Goal: Task Accomplishment & Management: Use online tool/utility

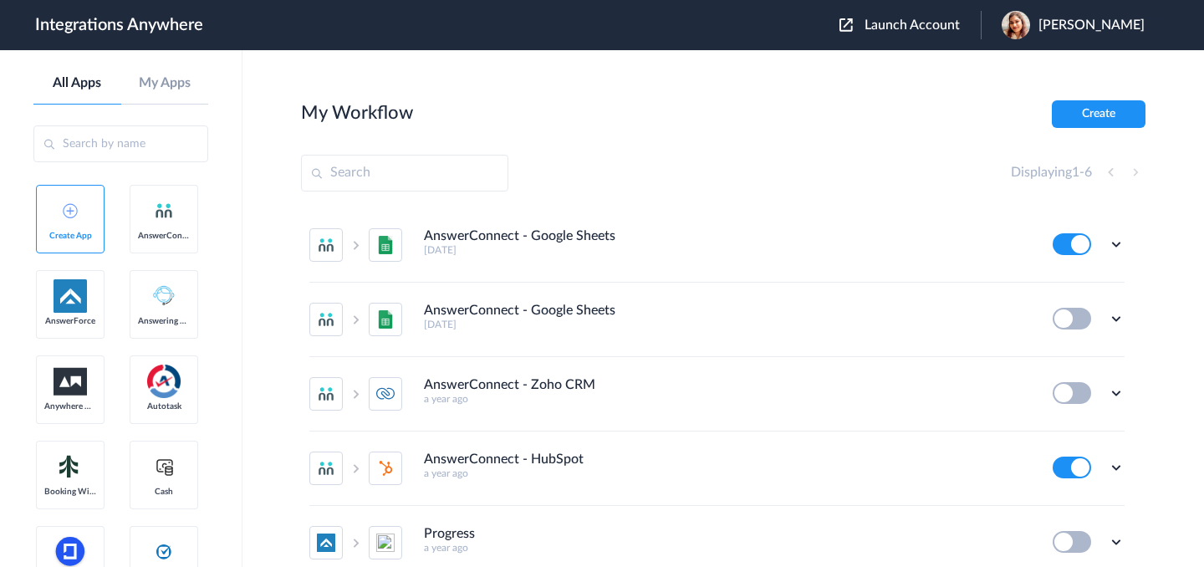
click at [881, 35] on div "Launch Account Akanksha Rawat My Account Logout" at bounding box center [1001, 25] width 322 height 28
click at [893, 25] on span "Launch Account" at bounding box center [912, 24] width 95 height 13
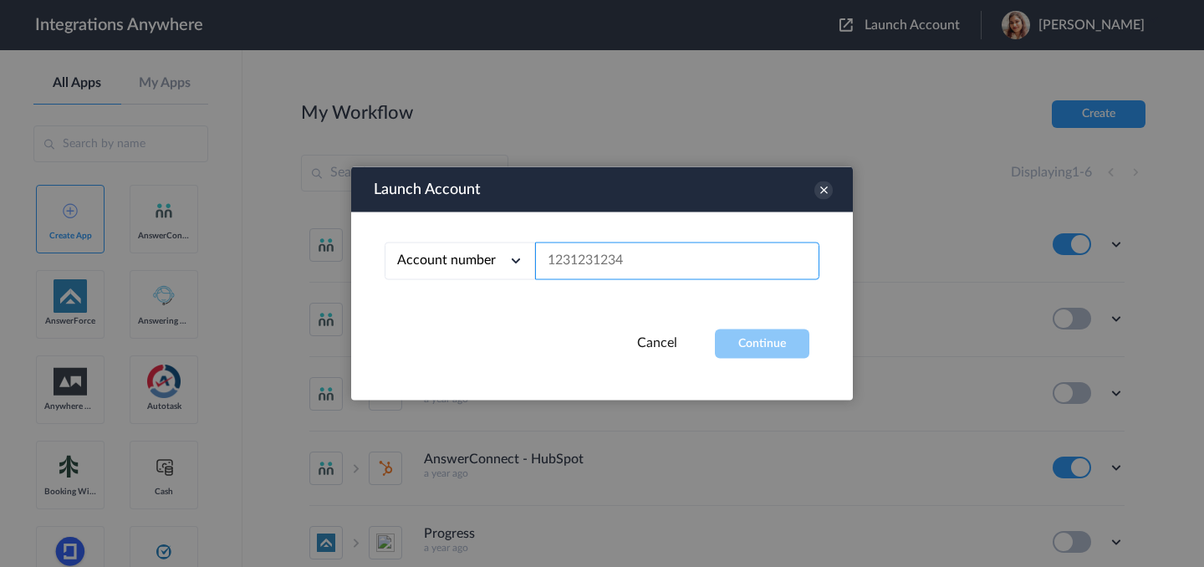
click at [665, 257] on input "text" at bounding box center [677, 262] width 284 height 38
paste input "02038683147"
type input "02038683147"
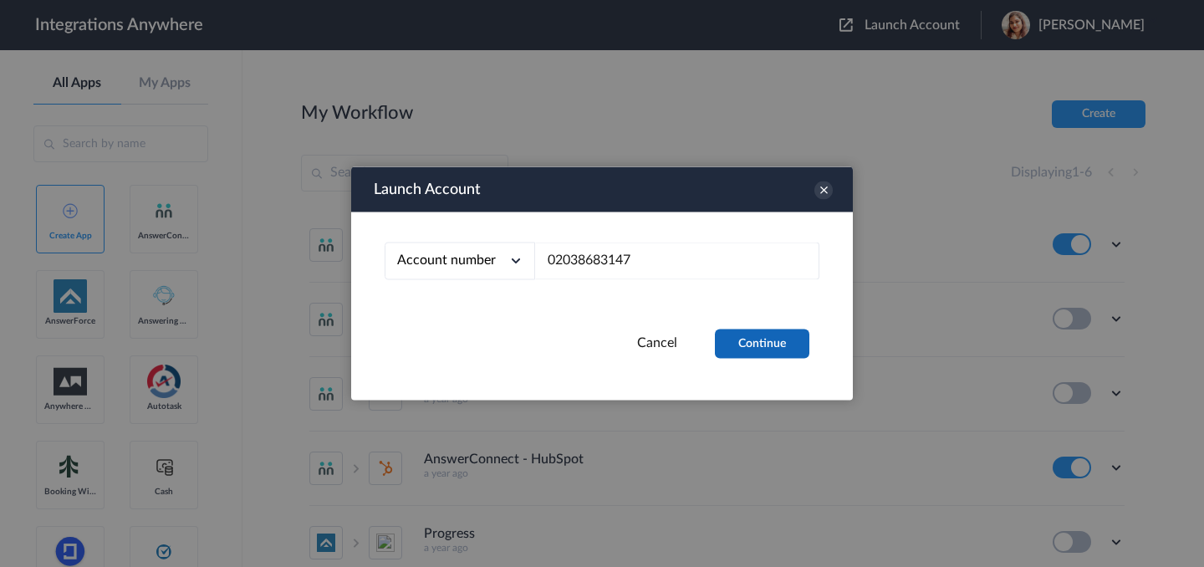
click at [759, 344] on button "Continue" at bounding box center [762, 344] width 95 height 29
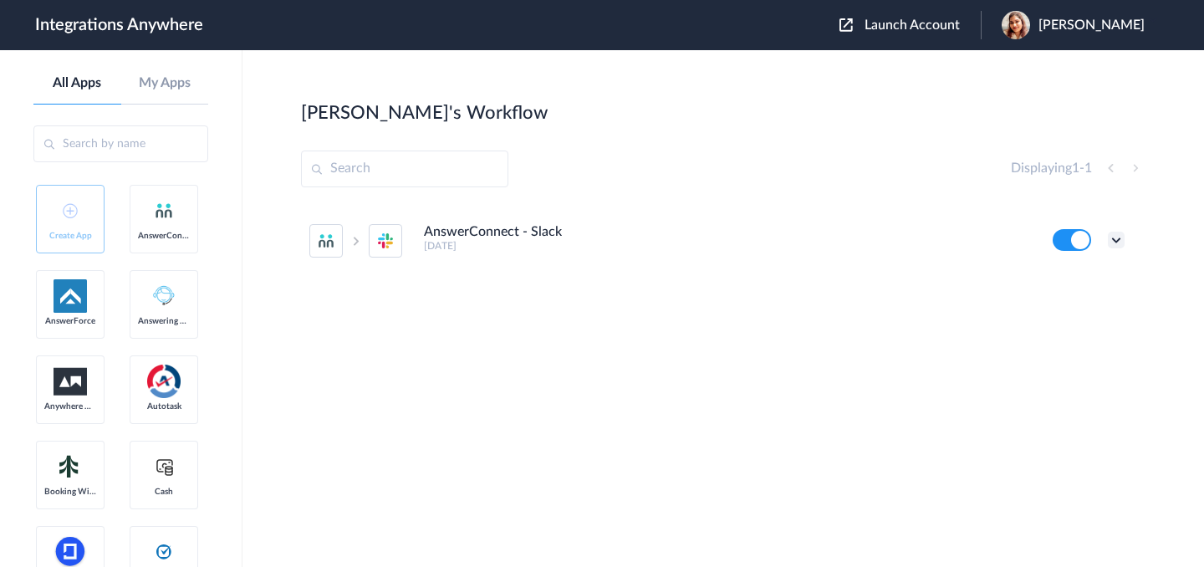
click at [1121, 247] on icon at bounding box center [1116, 240] width 17 height 17
click at [1070, 285] on li "Edit" at bounding box center [1070, 278] width 109 height 31
click at [1114, 244] on icon at bounding box center [1116, 240] width 17 height 17
click at [1091, 304] on link "Task history" at bounding box center [1069, 310] width 80 height 12
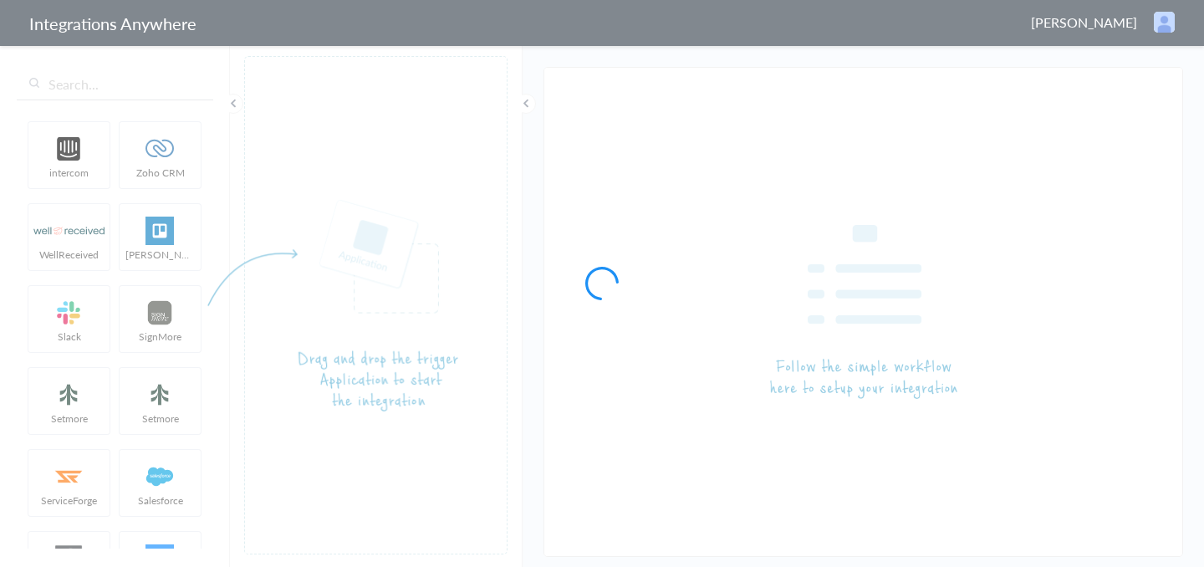
type input "AnswerConnect - Slack"
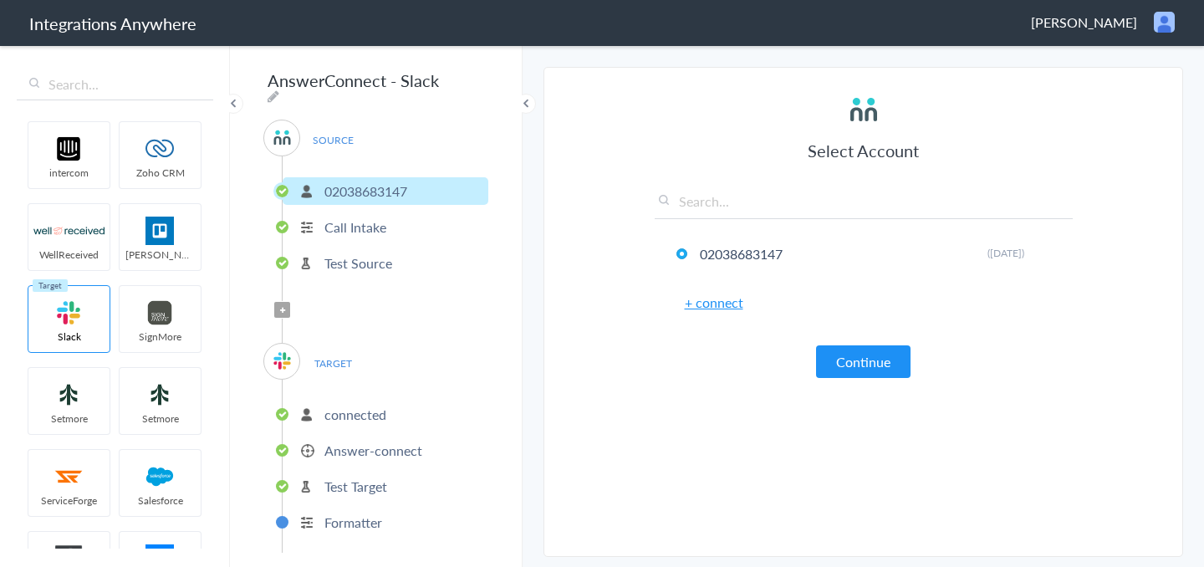
click at [355, 229] on p "Call Intake" at bounding box center [355, 226] width 62 height 19
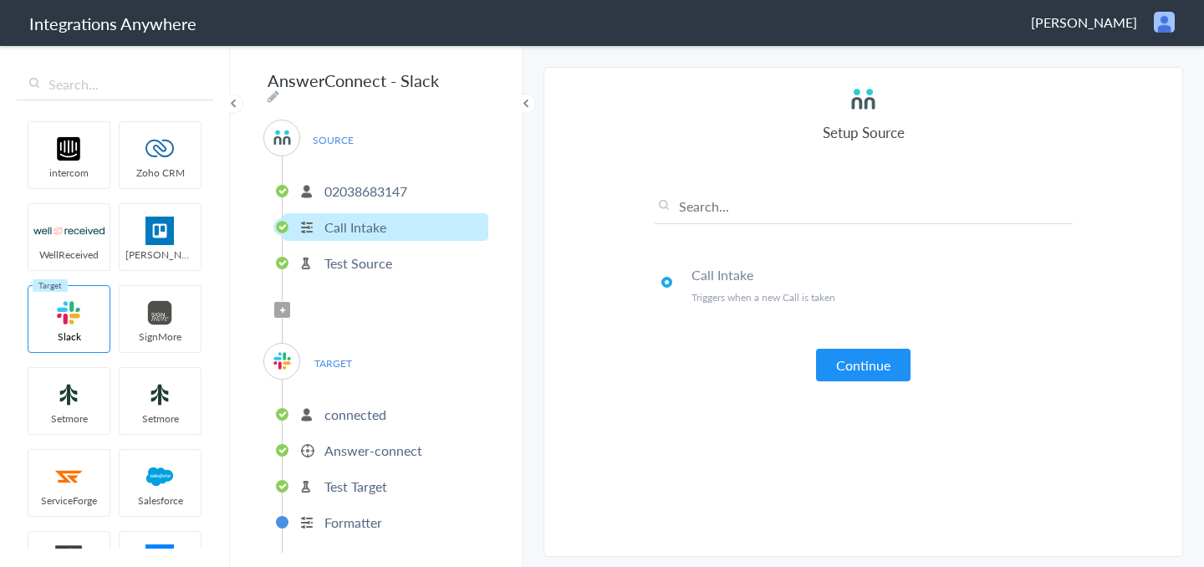
click at [366, 253] on p "Test Source" at bounding box center [358, 262] width 68 height 19
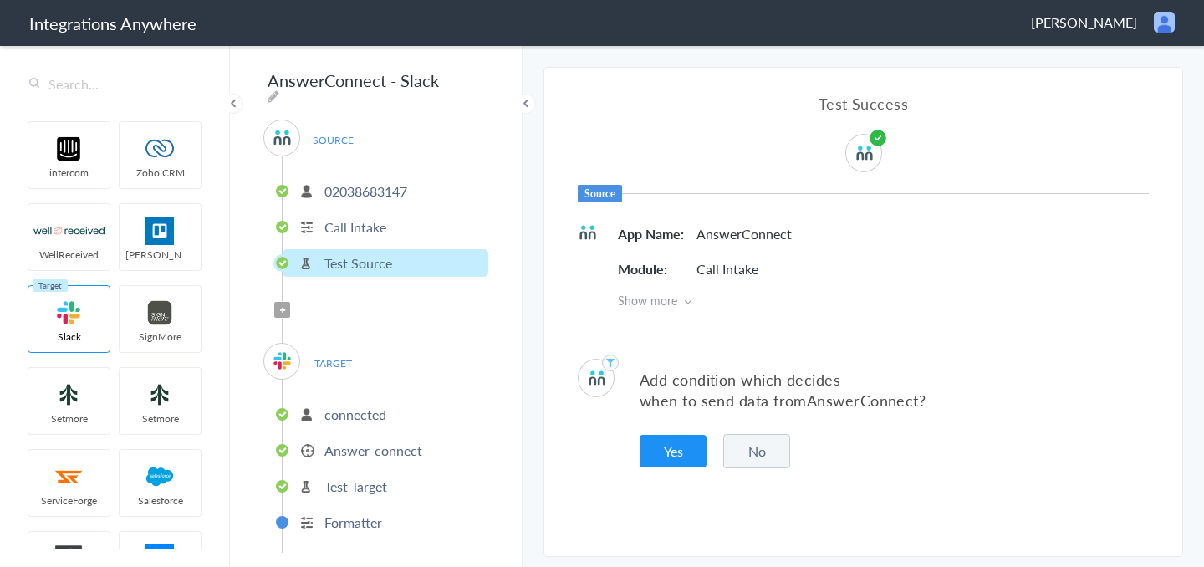
click at [355, 405] on p "connected" at bounding box center [355, 414] width 62 height 19
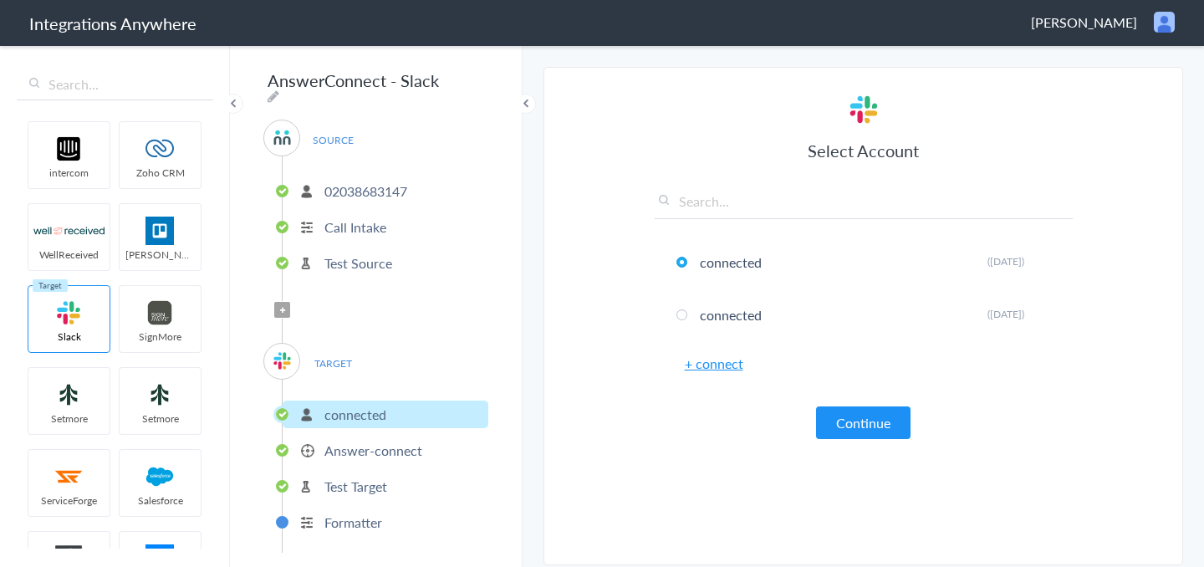
click at [400, 441] on p "Answer-connect" at bounding box center [373, 450] width 98 height 19
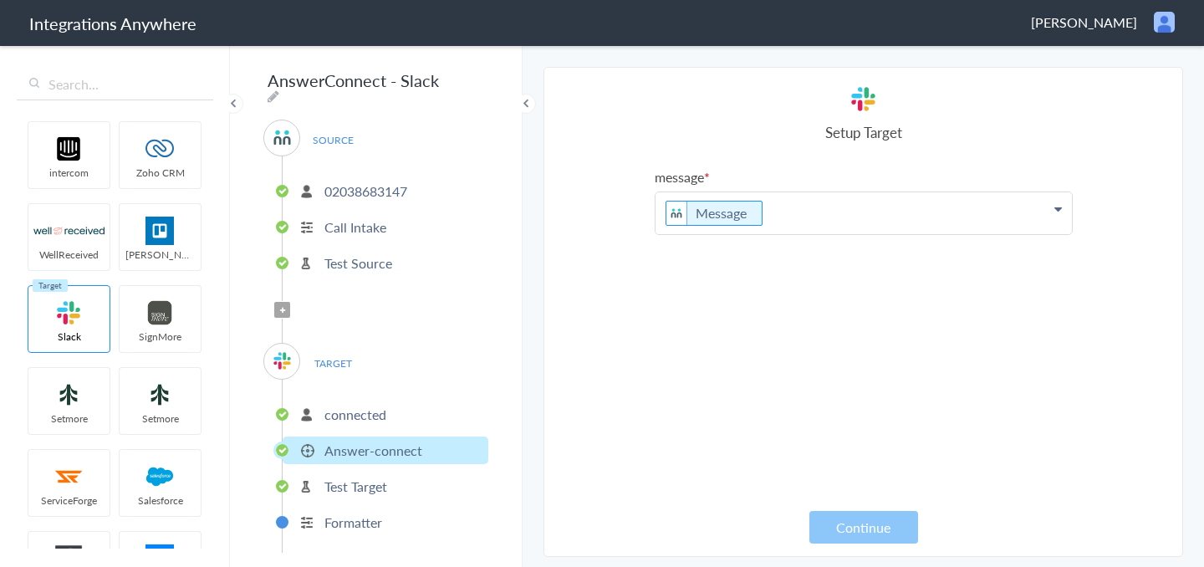
click at [812, 215] on p "Message" at bounding box center [864, 213] width 416 height 42
click at [686, 489] on div "message Message Name Email Phone Call Start Time Account ID Date stamp HistoryI…" at bounding box center [864, 340] width 418 height 346
click at [343, 408] on p "connected" at bounding box center [355, 414] width 62 height 19
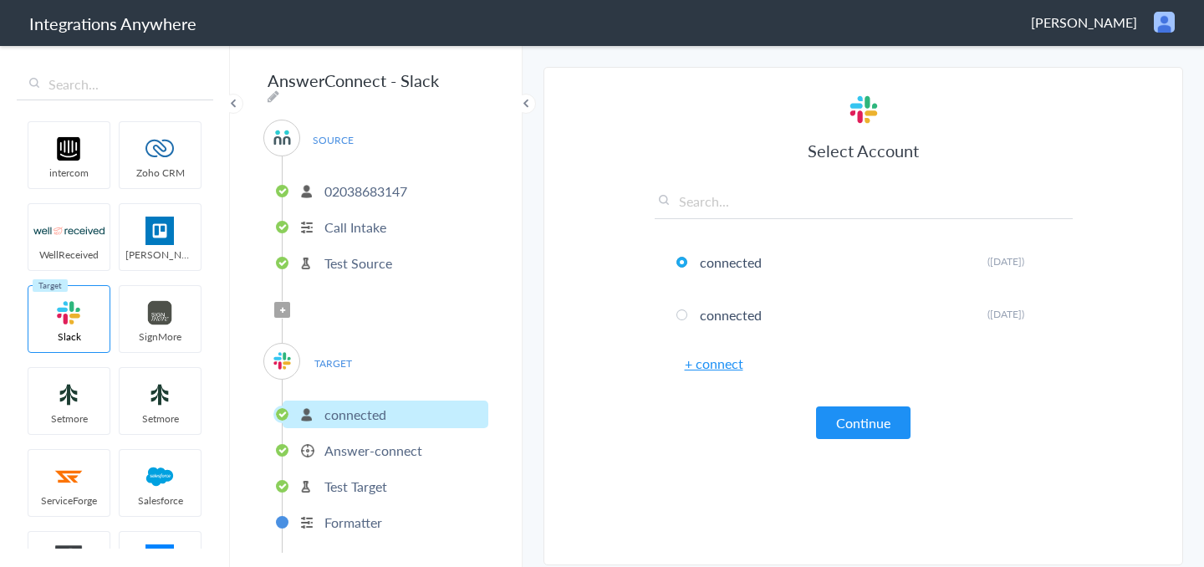
click at [358, 448] on p "Answer-connect" at bounding box center [373, 450] width 98 height 19
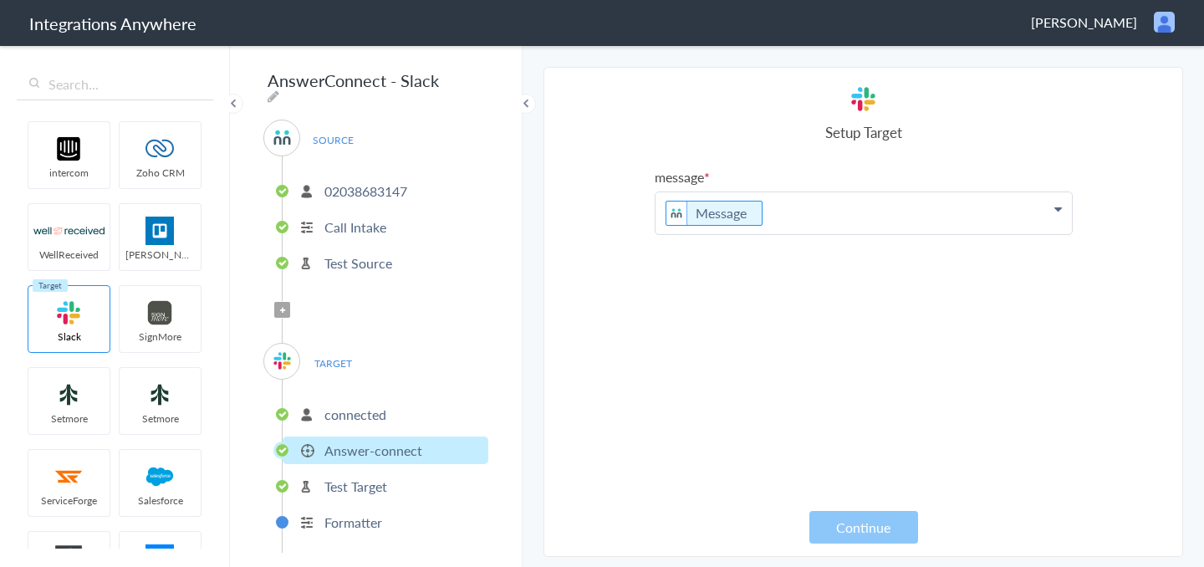
click at [854, 232] on p "Message" at bounding box center [864, 213] width 416 height 42
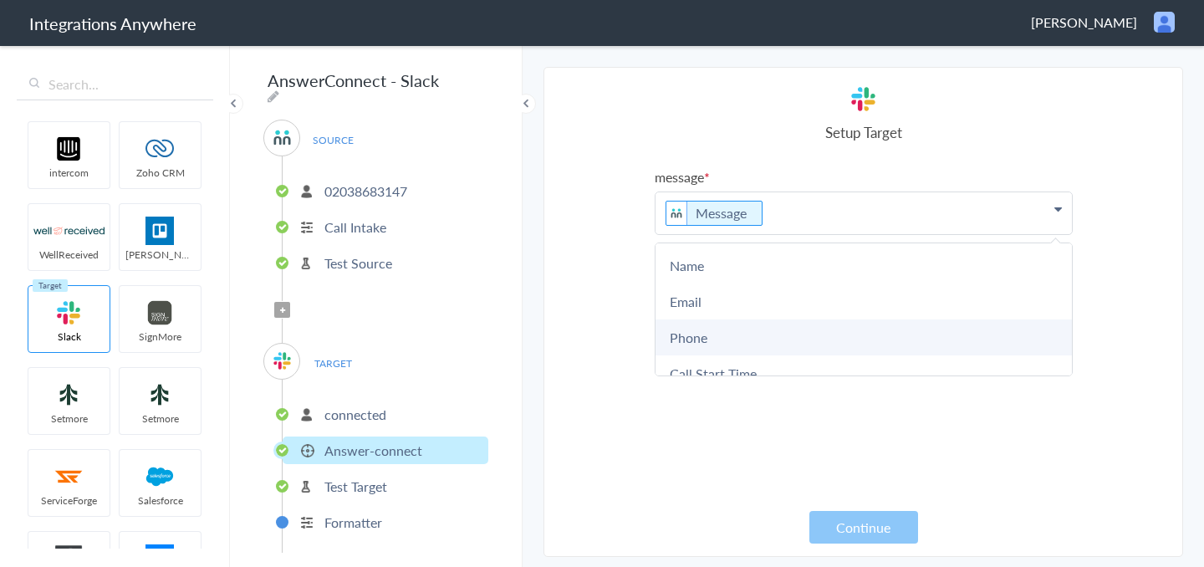
click at [814, 328] on link "Phone" at bounding box center [864, 337] width 416 height 36
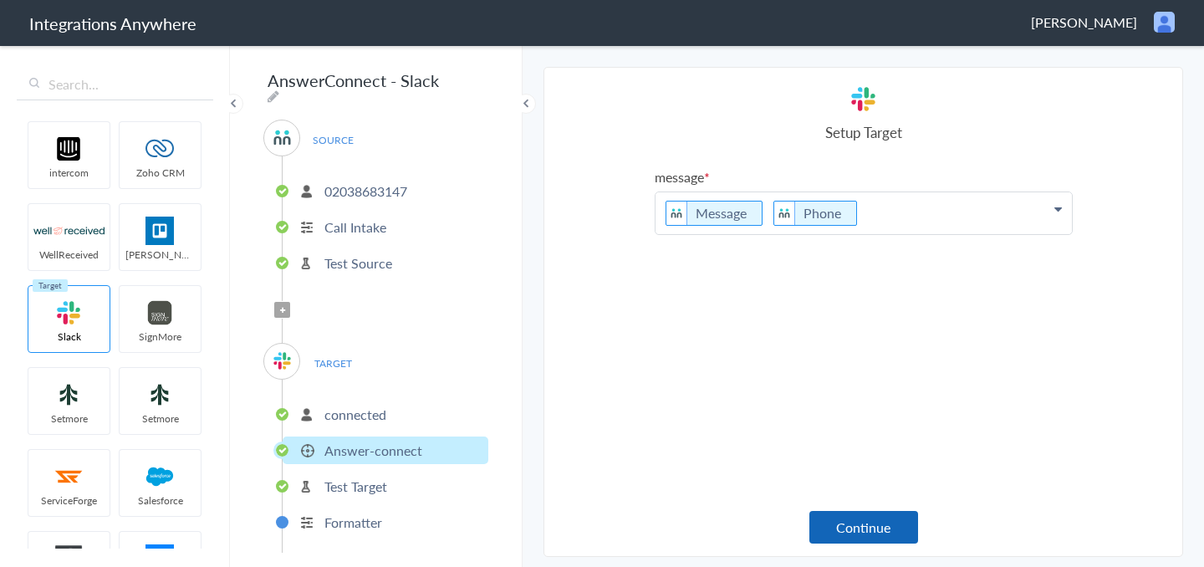
click at [886, 529] on button "Continue" at bounding box center [864, 527] width 109 height 33
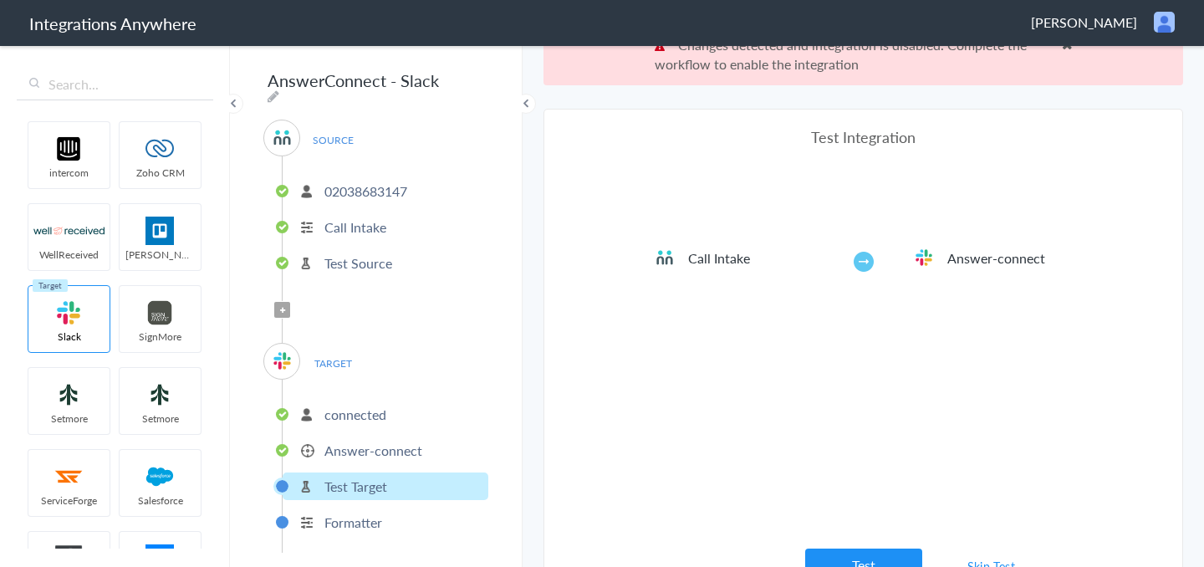
scroll to position [62, 0]
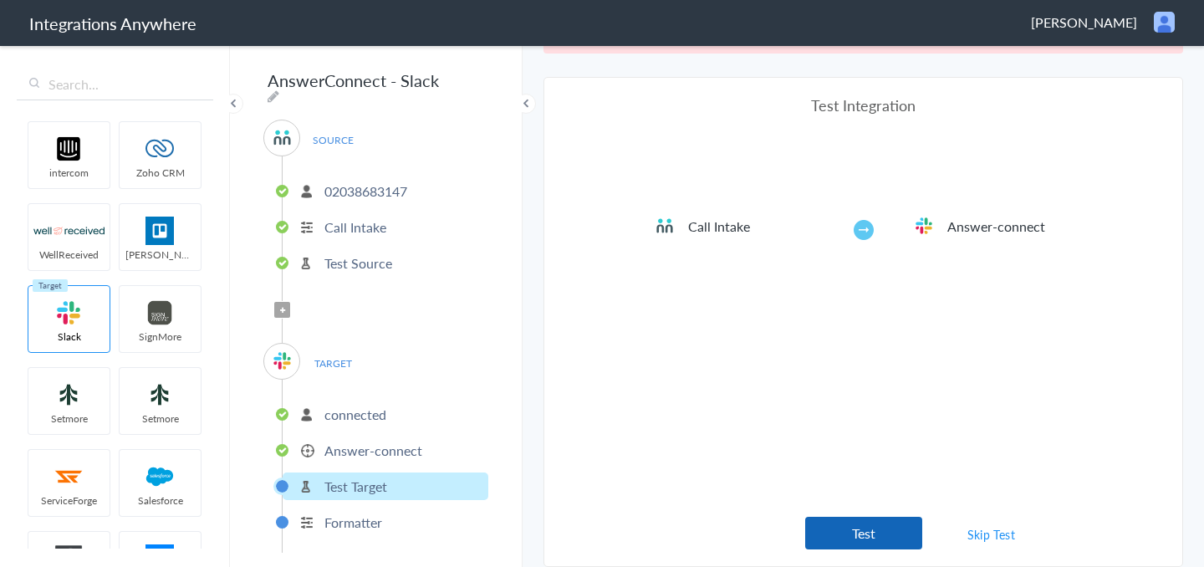
click at [881, 522] on button "Test" at bounding box center [863, 533] width 117 height 33
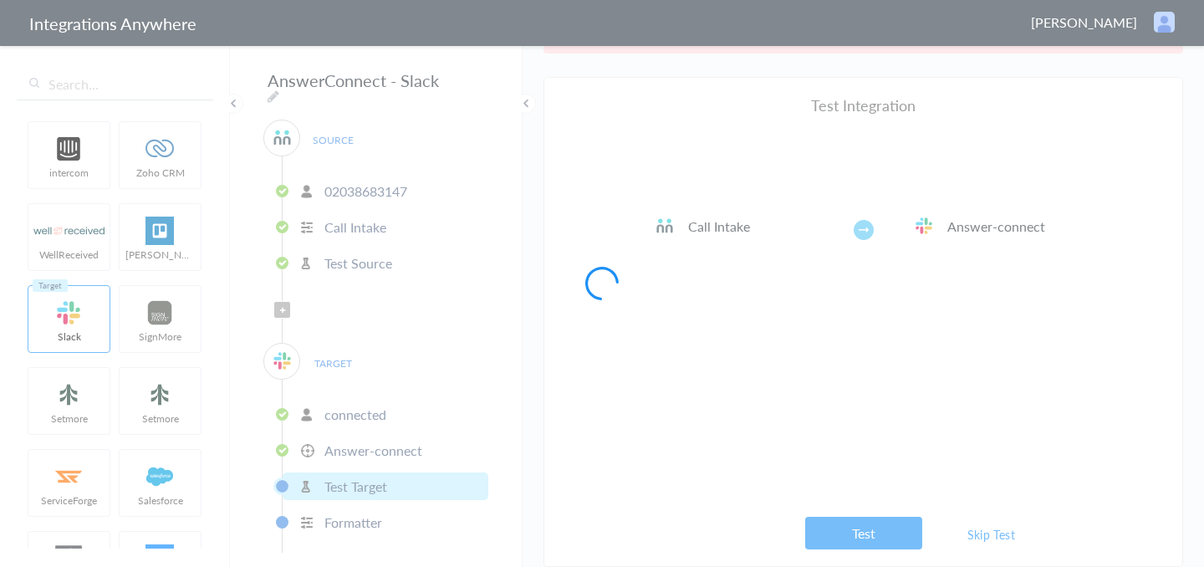
scroll to position [0, 0]
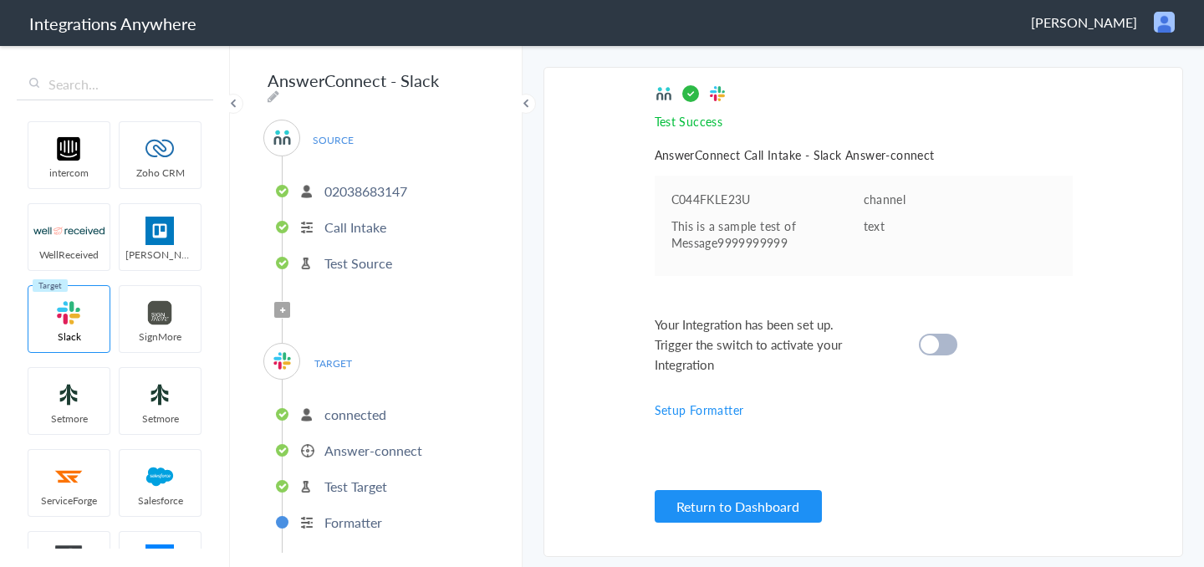
click at [334, 192] on p "02038683147" at bounding box center [365, 190] width 83 height 19
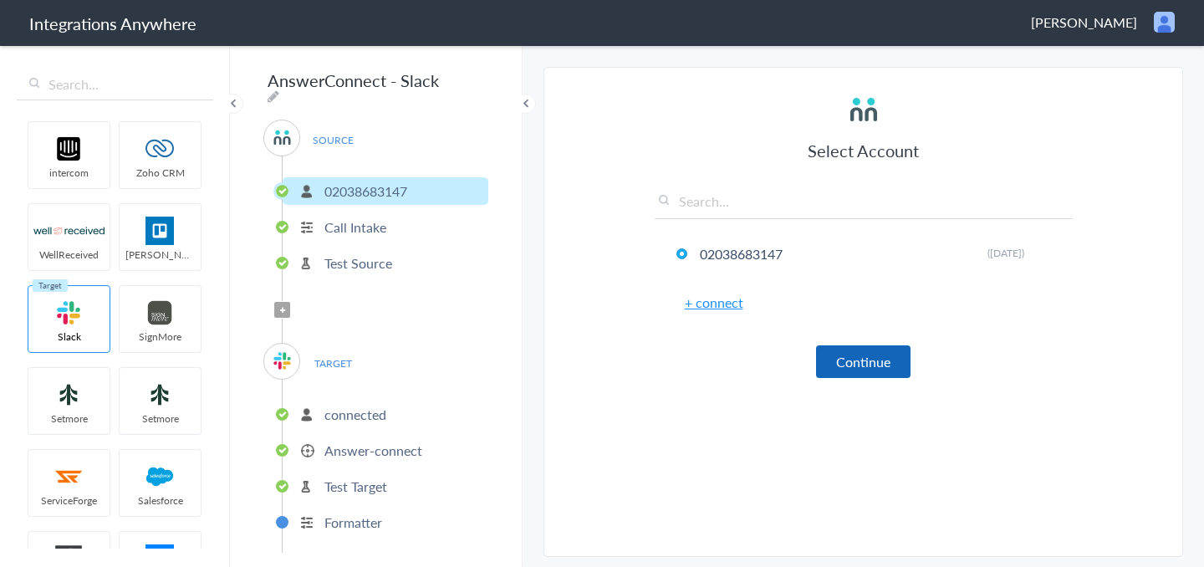
click at [870, 355] on button "Continue" at bounding box center [863, 361] width 95 height 33
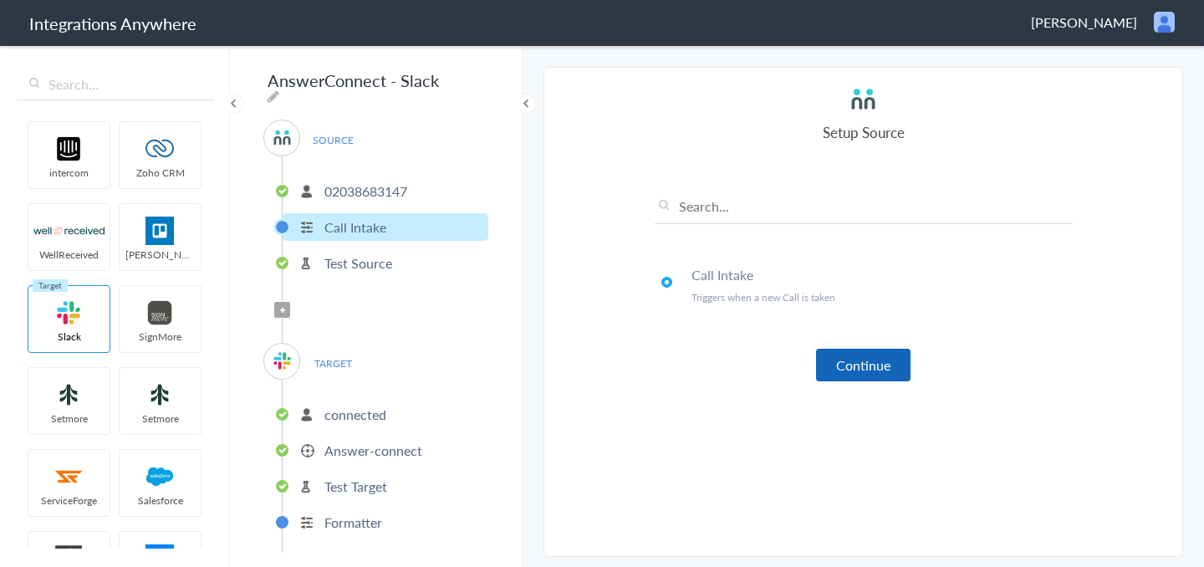
click at [875, 354] on button "Continue" at bounding box center [863, 365] width 95 height 33
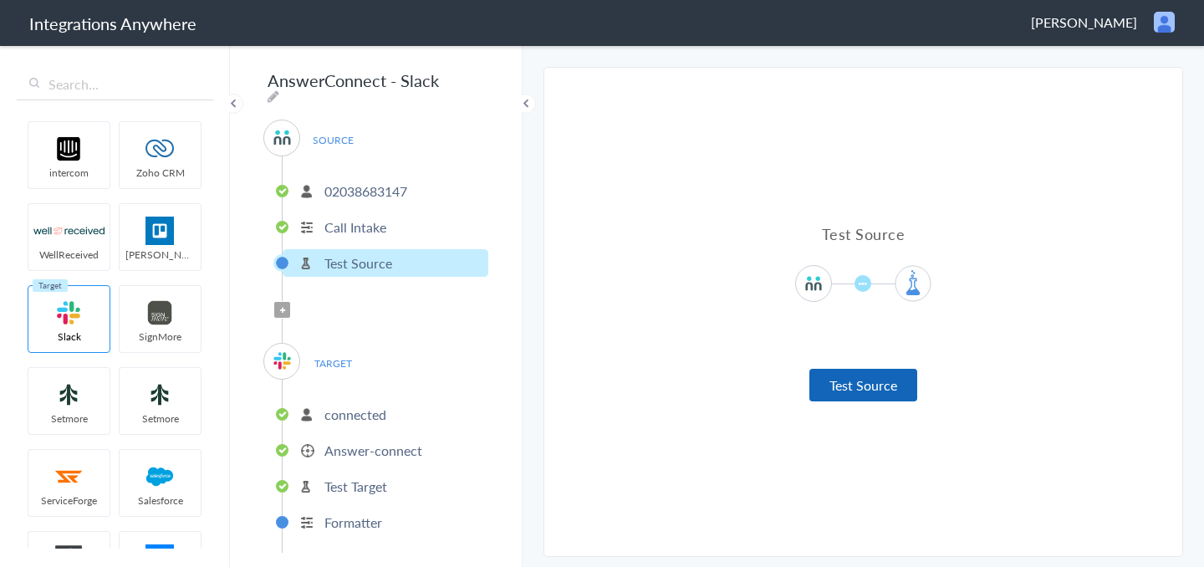
click at [886, 370] on button "Test Source" at bounding box center [864, 385] width 108 height 33
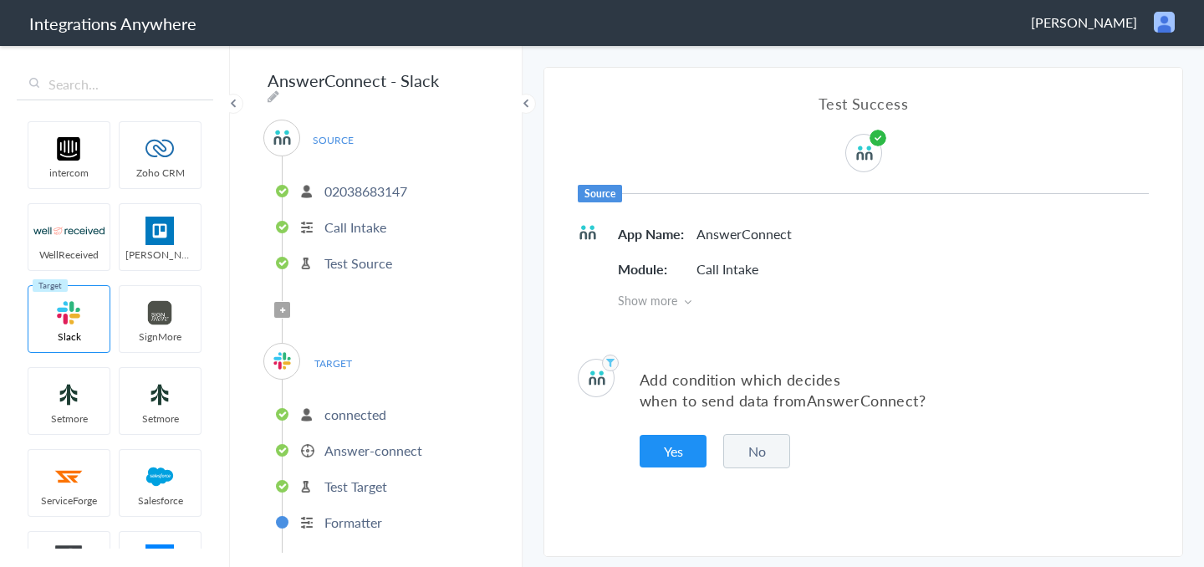
click at [668, 308] on span "Show more" at bounding box center [883, 300] width 531 height 17
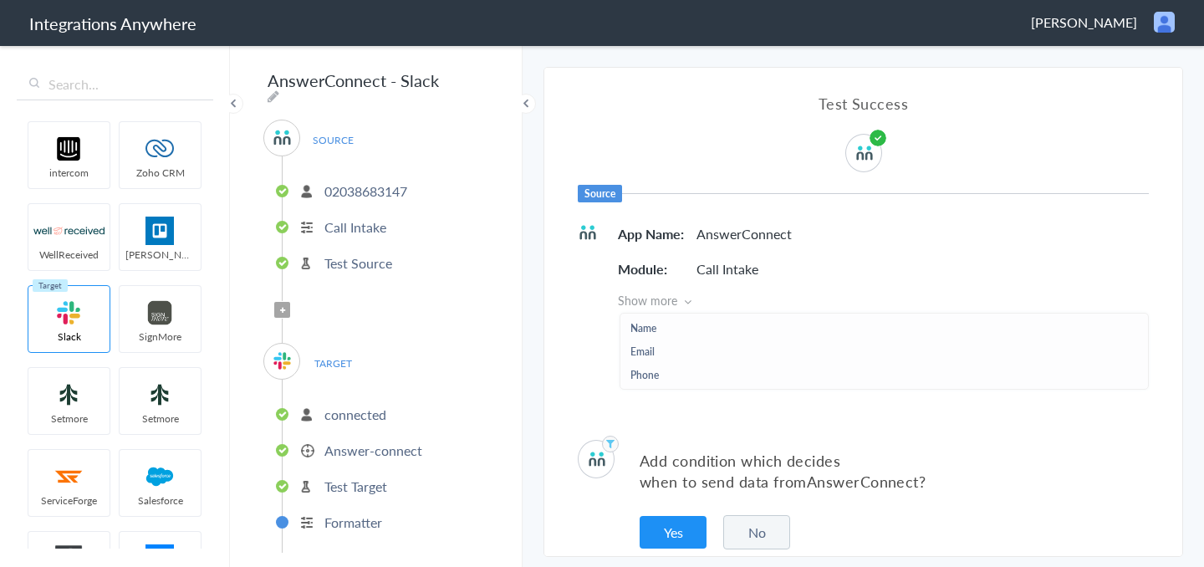
scroll to position [19, 0]
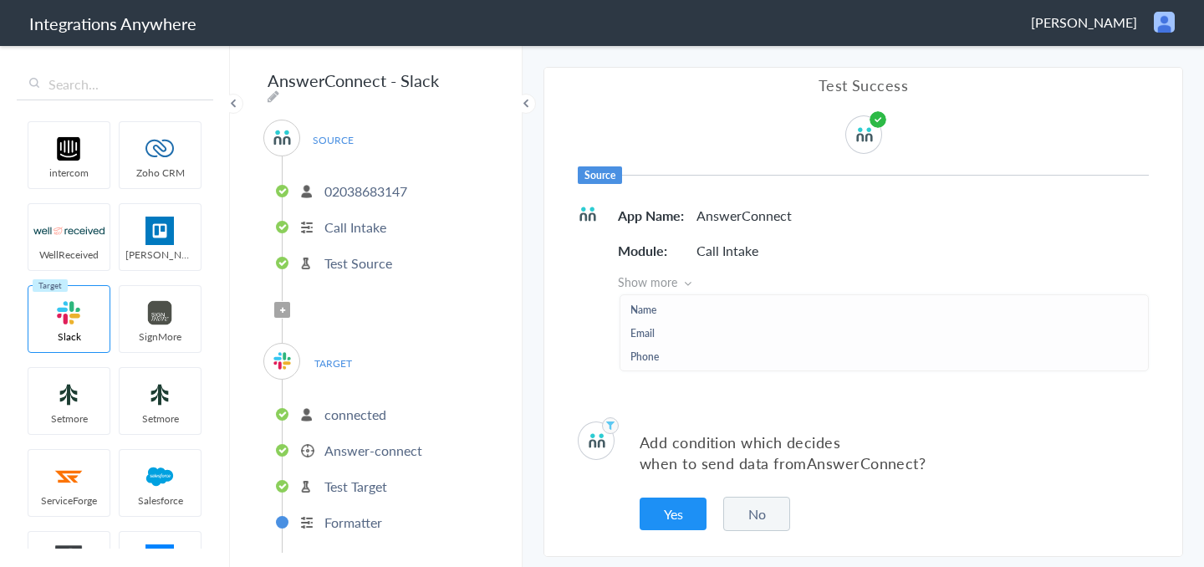
click at [754, 507] on button "No" at bounding box center [756, 514] width 67 height 34
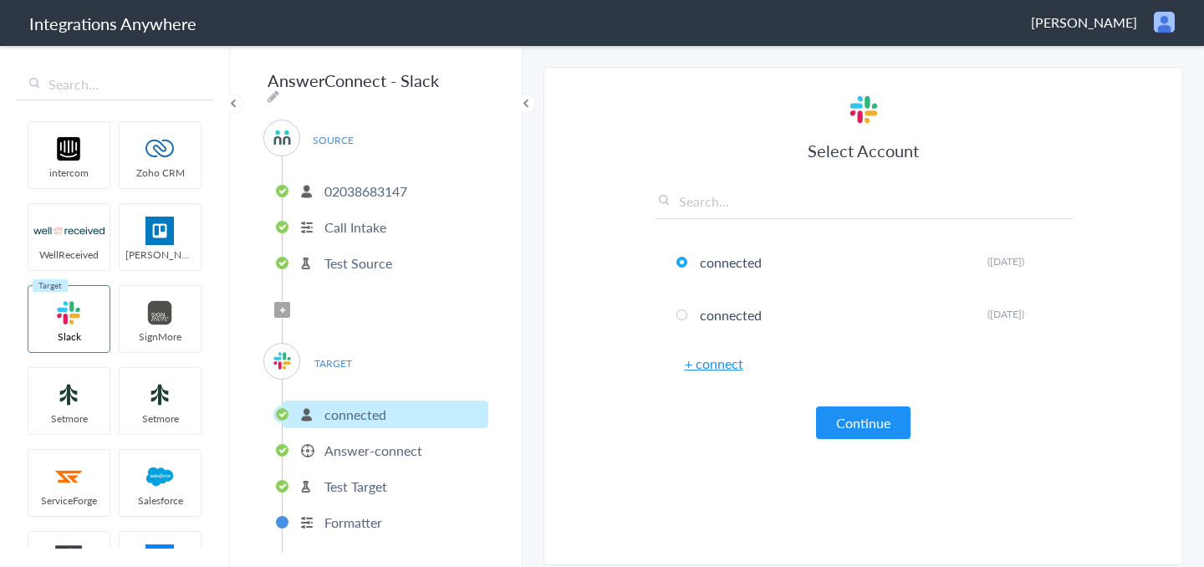
click at [844, 440] on article "Select Account connected Rename Delete (5 months ago) connected Rename Delete (…" at bounding box center [864, 320] width 418 height 455
click at [843, 433] on button "Continue" at bounding box center [863, 422] width 95 height 33
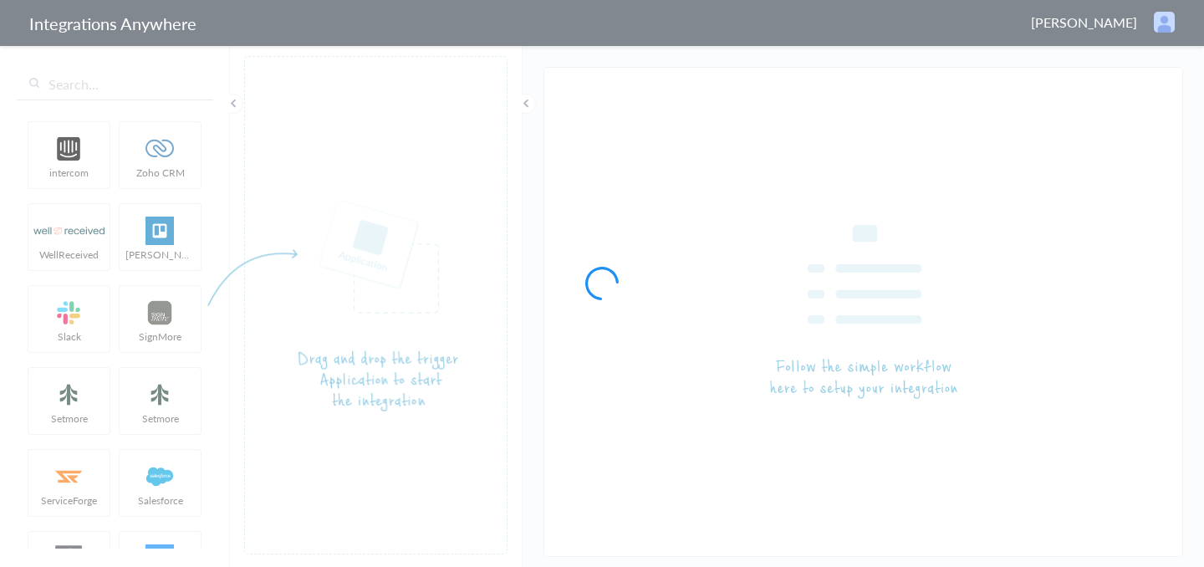
type input "AnswerConnect - Slack"
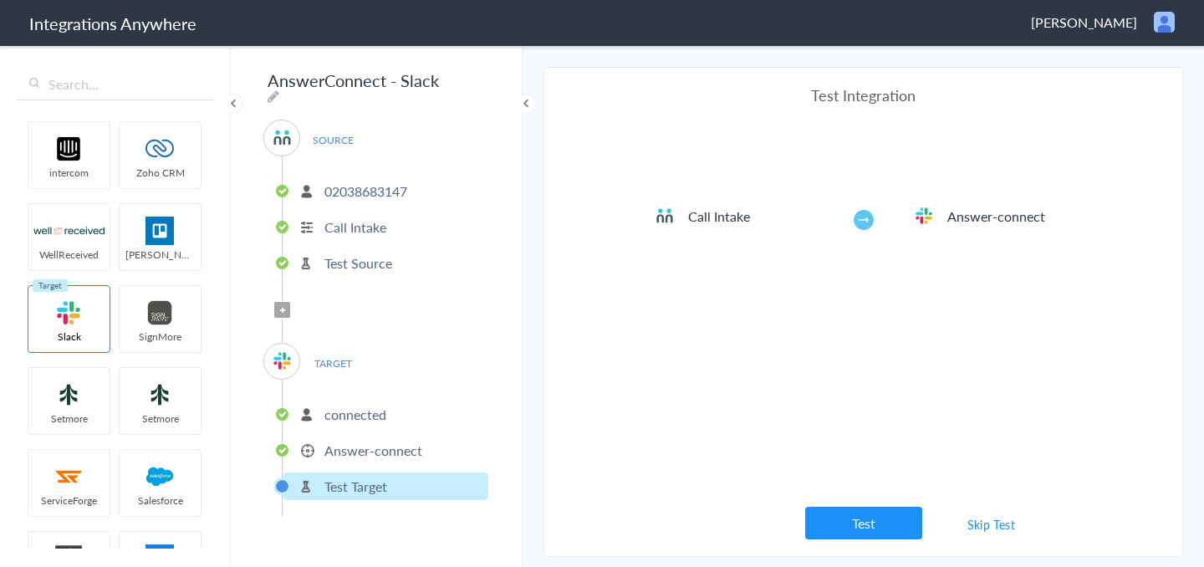
click at [865, 513] on button "Test" at bounding box center [863, 523] width 117 height 33
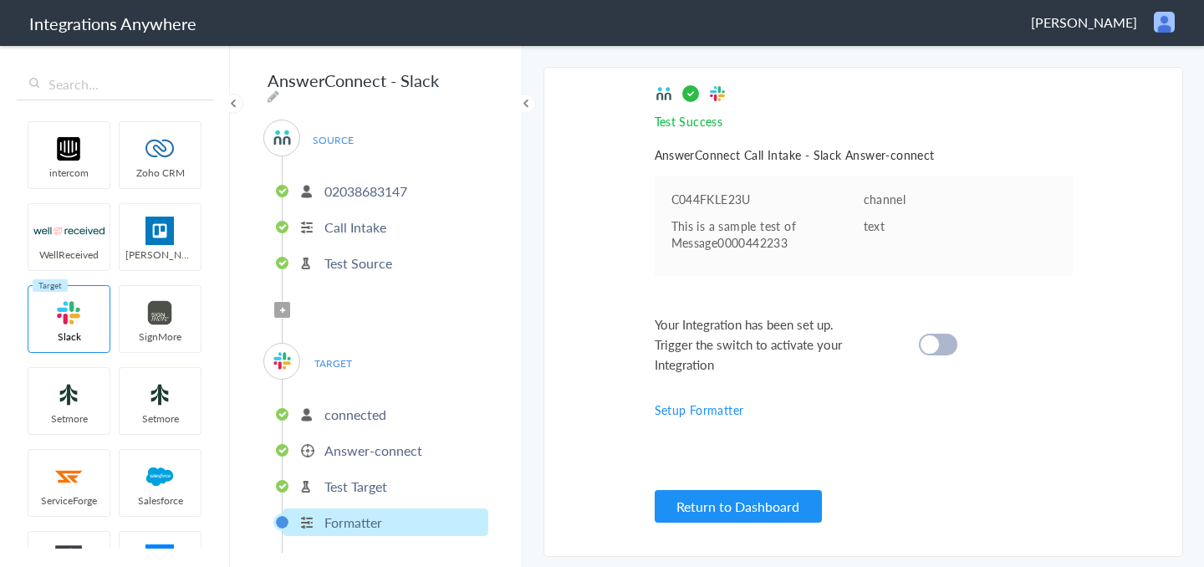
click at [329, 410] on p "connected" at bounding box center [355, 414] width 62 height 19
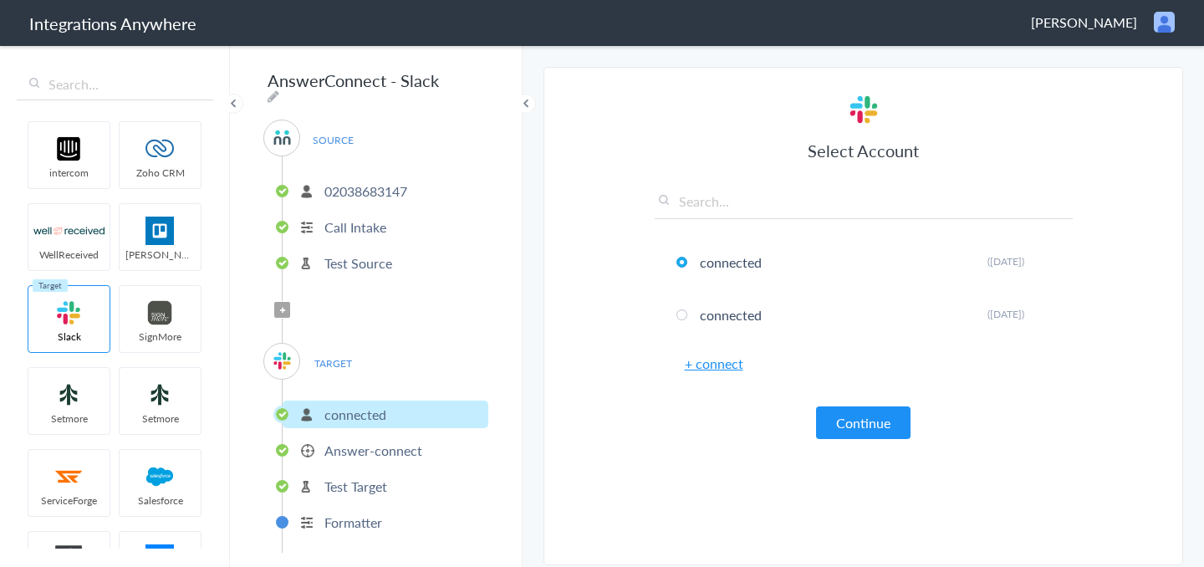
click at [344, 437] on li "Answer-connect" at bounding box center [386, 451] width 206 height 28
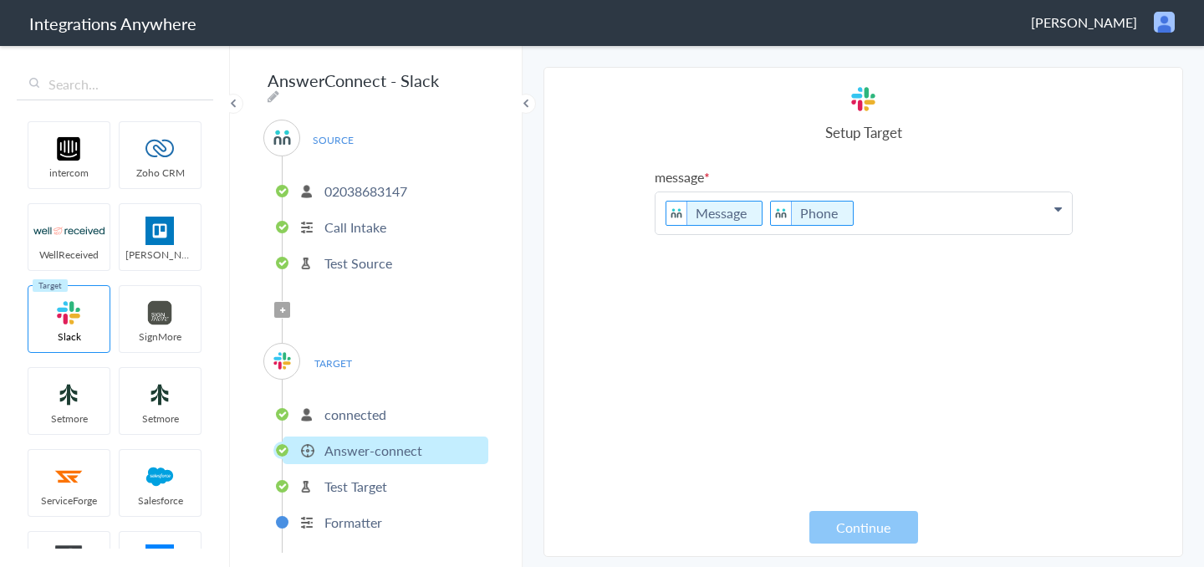
click at [350, 443] on p "Answer-connect" at bounding box center [373, 450] width 98 height 19
click at [754, 215] on icon at bounding box center [763, 213] width 18 height 21
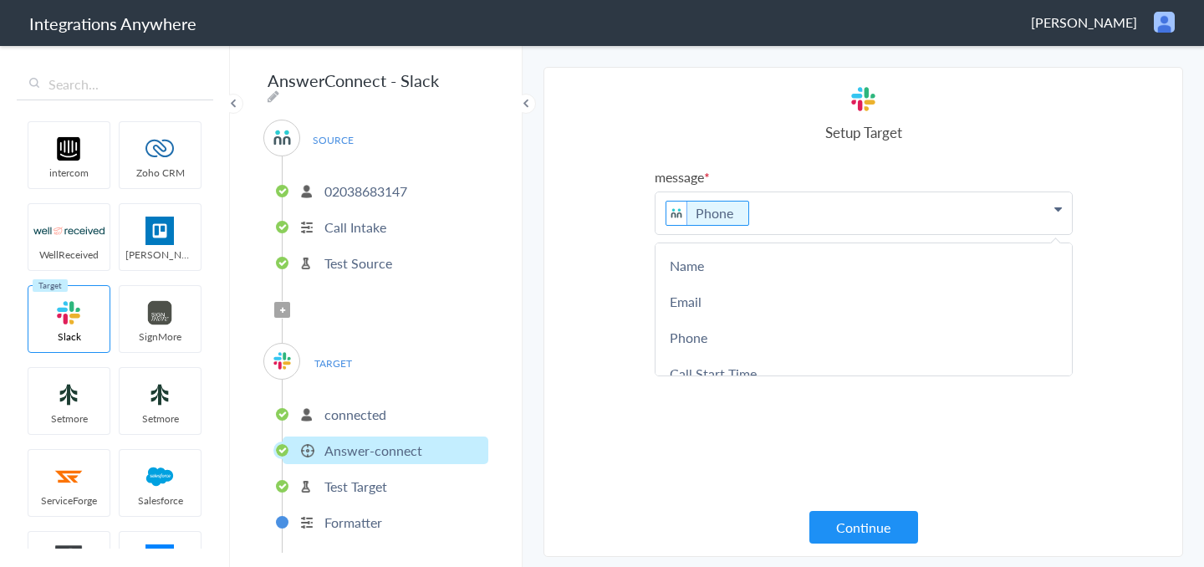
click at [848, 234] on div "Phone Name Email Phone Call Start Time Account ID Date stamp HistoryId Message …" at bounding box center [864, 213] width 418 height 43
click at [807, 218] on p "Phone" at bounding box center [864, 213] width 416 height 42
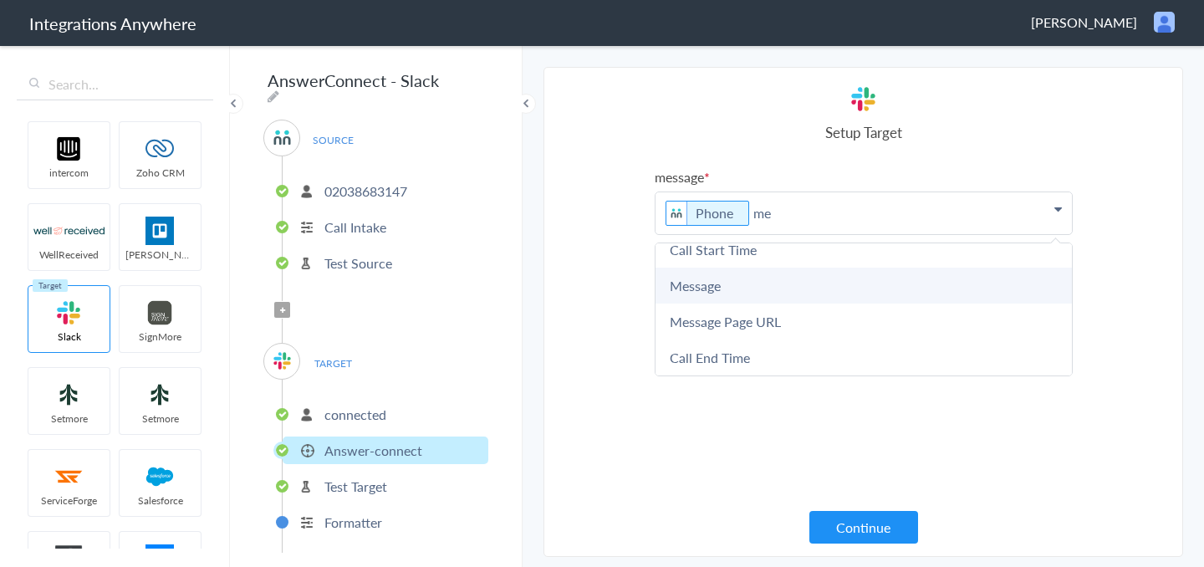
click at [730, 284] on link "Message" at bounding box center [864, 286] width 416 height 36
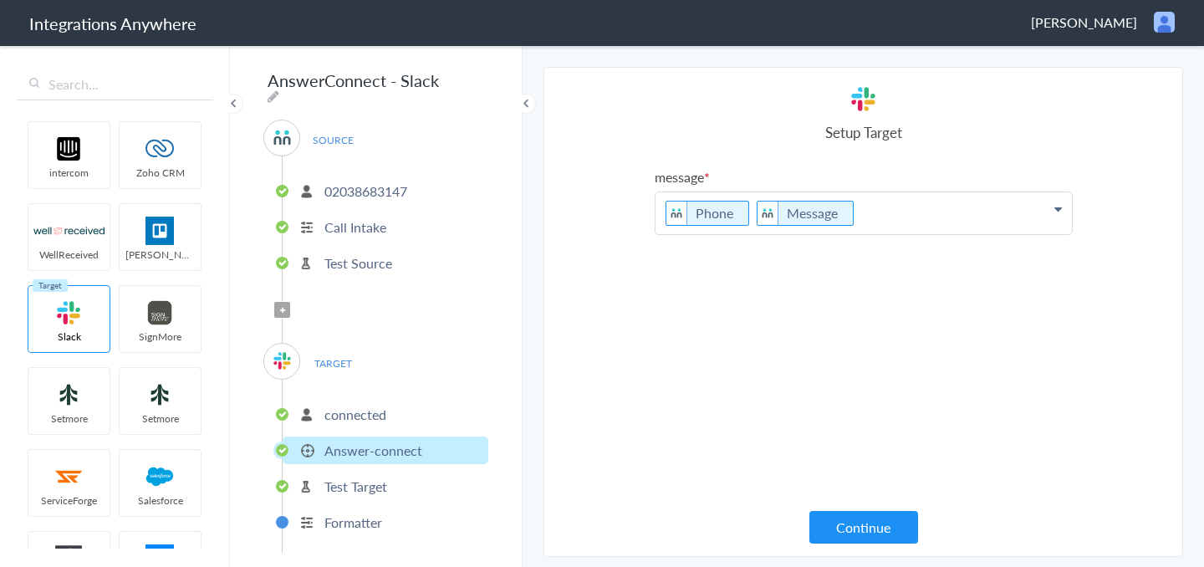
click at [745, 224] on p "Phone Message" at bounding box center [864, 213] width 416 height 42
click at [871, 440] on div "message Message Name Email Phone Call Start Time Account ID Date stamp HistoryI…" at bounding box center [864, 340] width 418 height 346
click at [862, 520] on button "Continue" at bounding box center [864, 527] width 109 height 33
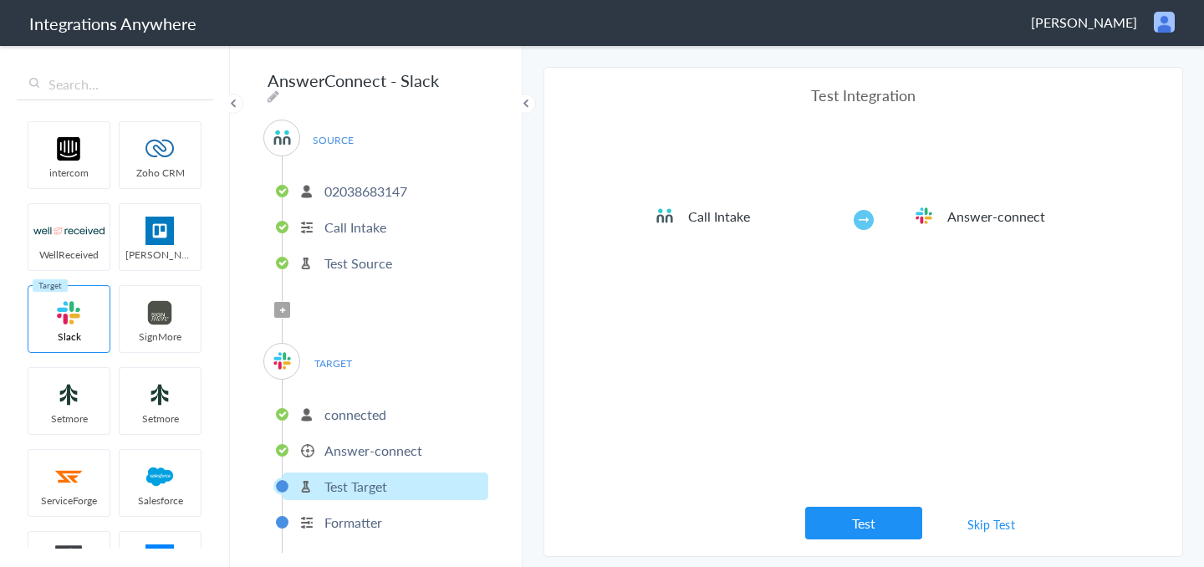
click at [335, 441] on p "Answer-connect" at bounding box center [373, 450] width 98 height 19
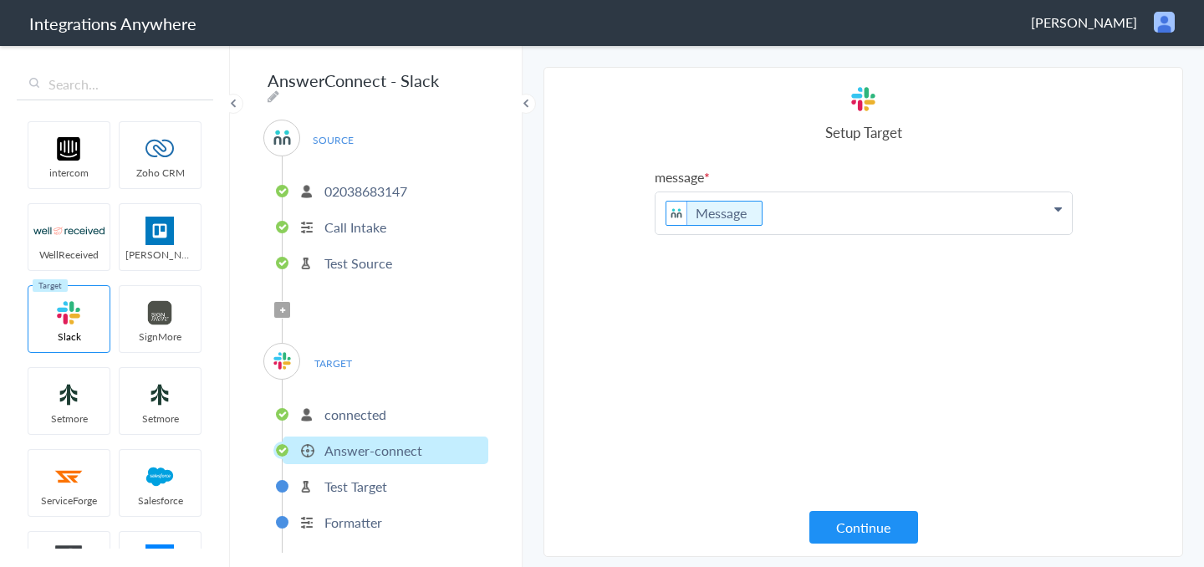
click at [359, 406] on p "connected" at bounding box center [355, 414] width 62 height 19
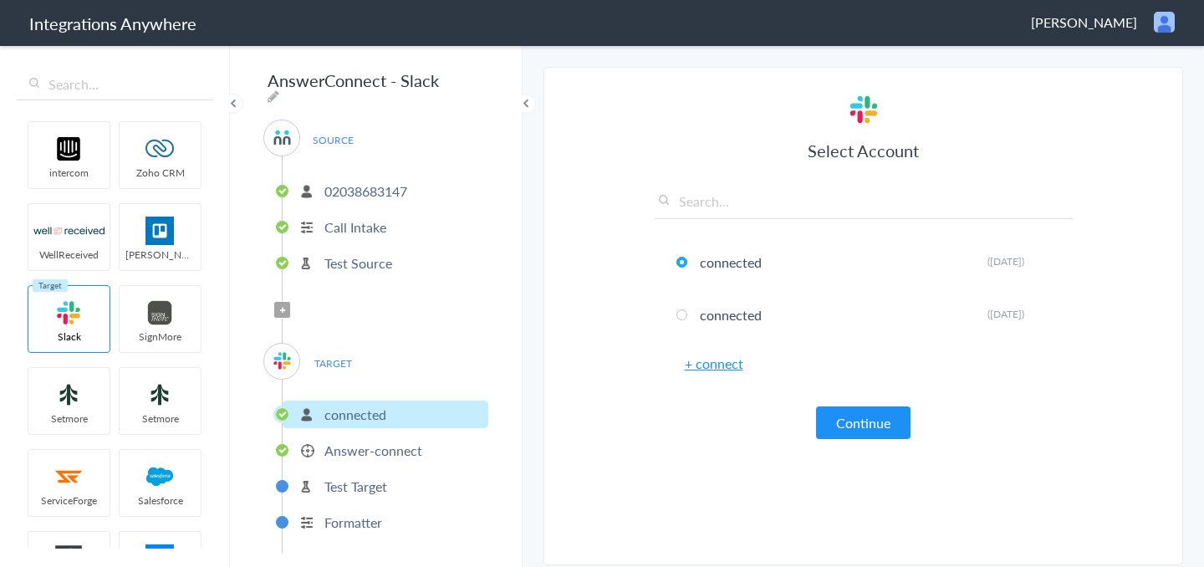
click at [359, 441] on p "Answer-connect" at bounding box center [373, 450] width 98 height 19
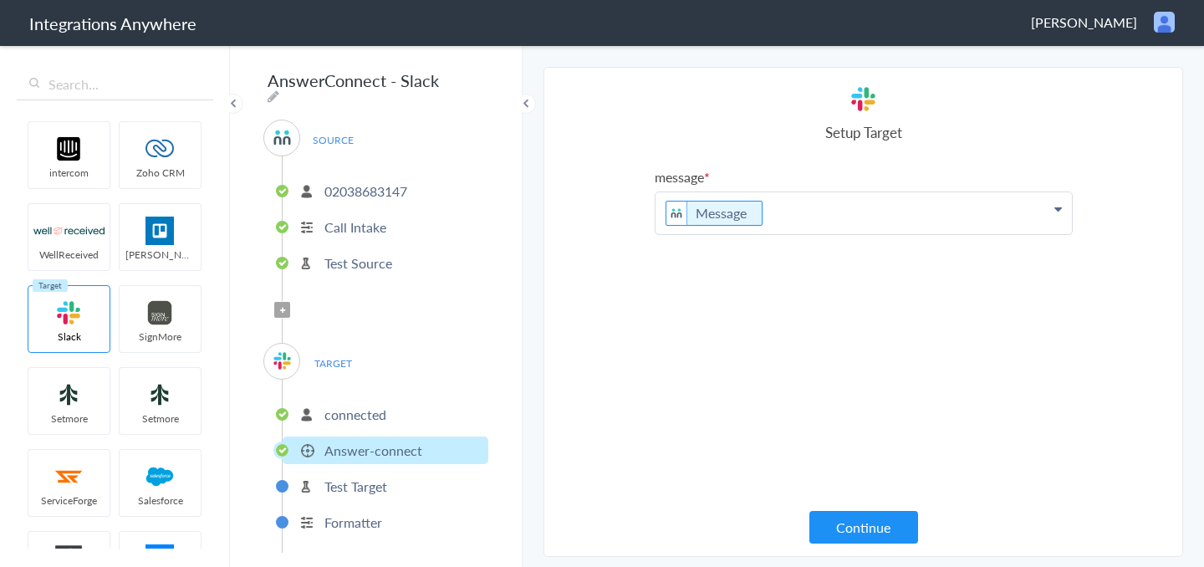
click at [1059, 203] on icon at bounding box center [1059, 208] width 8 height 13
click at [826, 227] on p "Message" at bounding box center [864, 213] width 416 height 42
click at [1120, 447] on section "Select Account 02038683147 Rename Delete (3 years ago) + connect Continue Setup…" at bounding box center [864, 312] width 640 height 490
click at [866, 270] on div "message Message Name Email Phone Call Start Time Account ID Date stamp HistoryI…" at bounding box center [864, 340] width 418 height 346
click at [759, 248] on p "Message" at bounding box center [864, 222] width 416 height 61
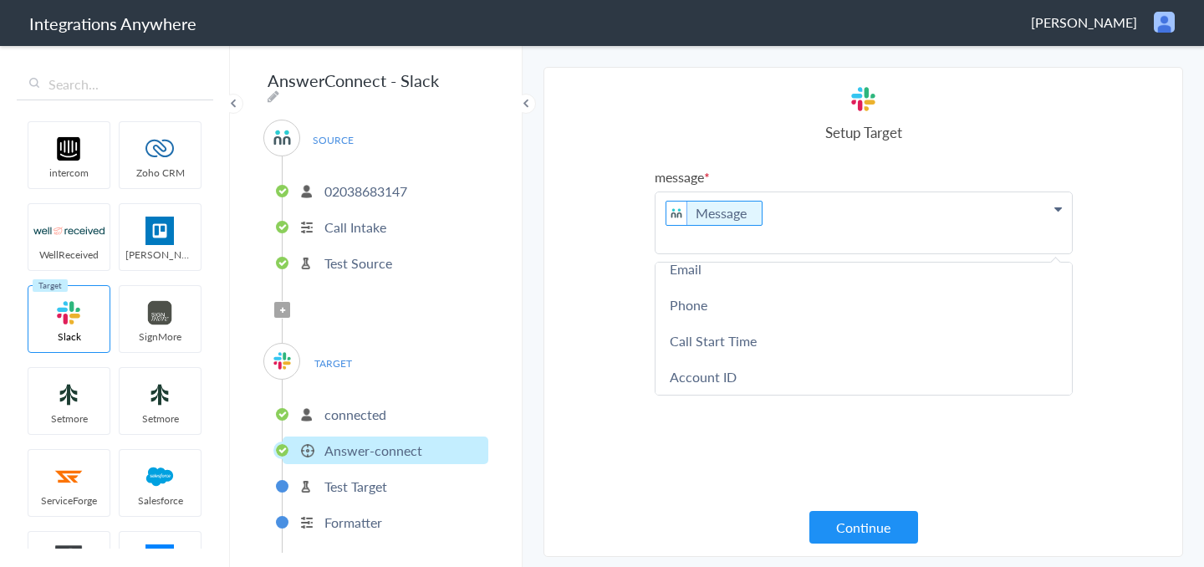
click at [705, 238] on p "Message" at bounding box center [864, 222] width 416 height 61
click at [859, 238] on p "Message" at bounding box center [864, 222] width 416 height 61
click at [737, 235] on p "Message" at bounding box center [864, 222] width 416 height 61
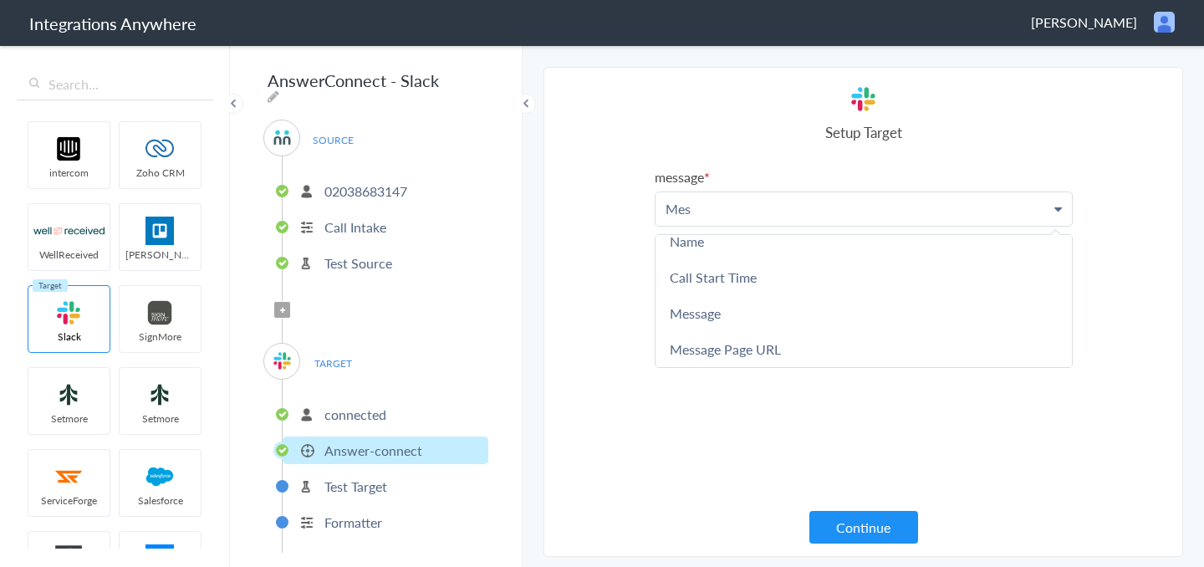
scroll to position [0, 0]
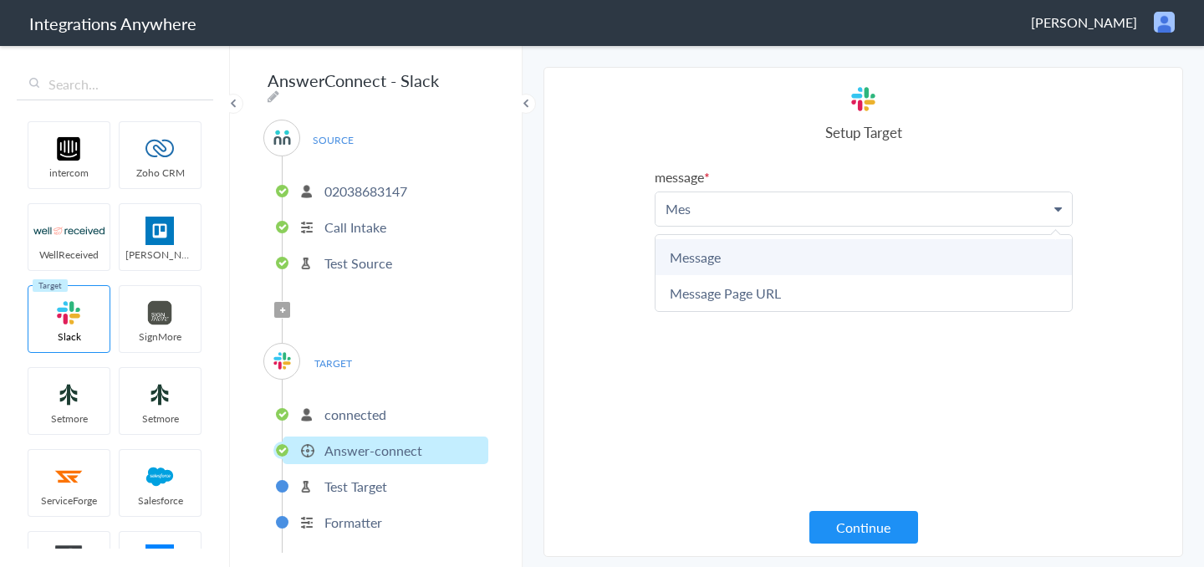
click at [759, 253] on link "Message" at bounding box center [864, 257] width 416 height 36
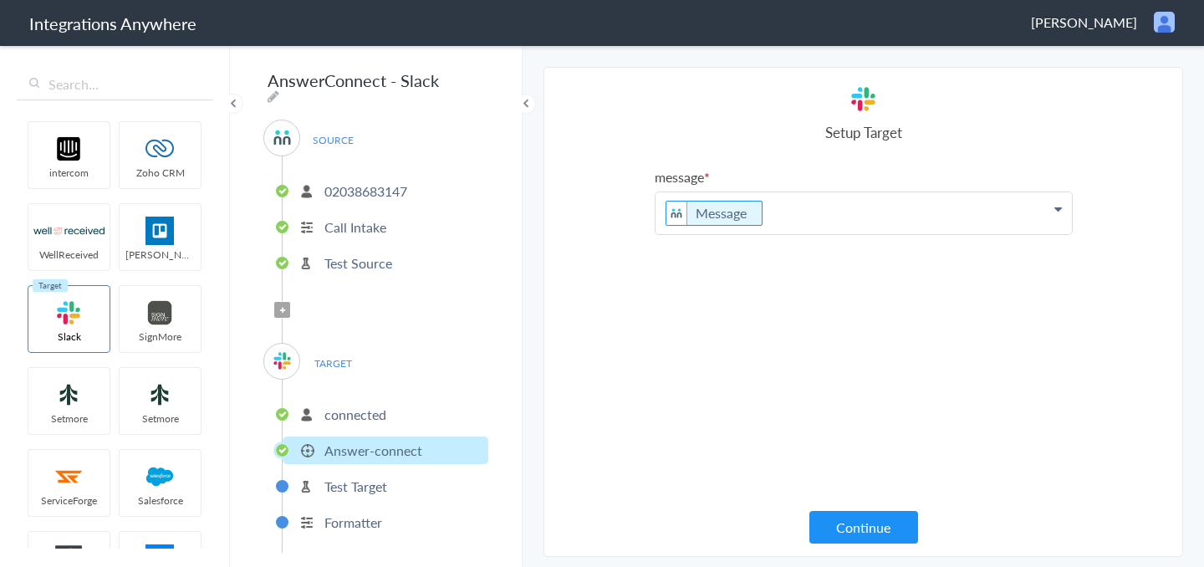
click at [809, 219] on p "Message" at bounding box center [864, 213] width 416 height 42
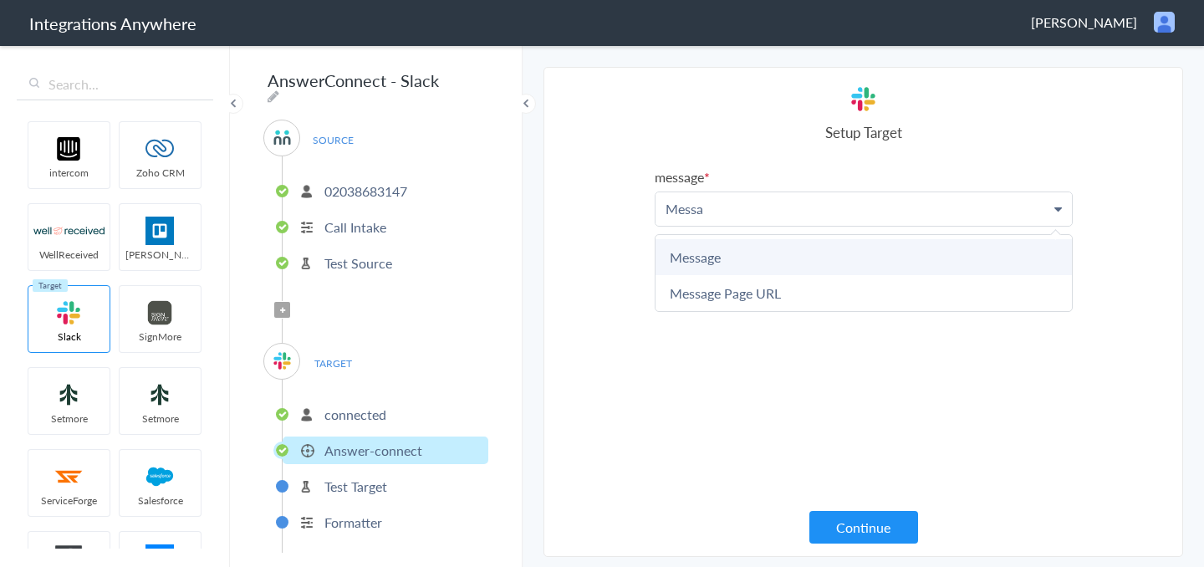
click at [771, 251] on link "Message" at bounding box center [864, 257] width 416 height 36
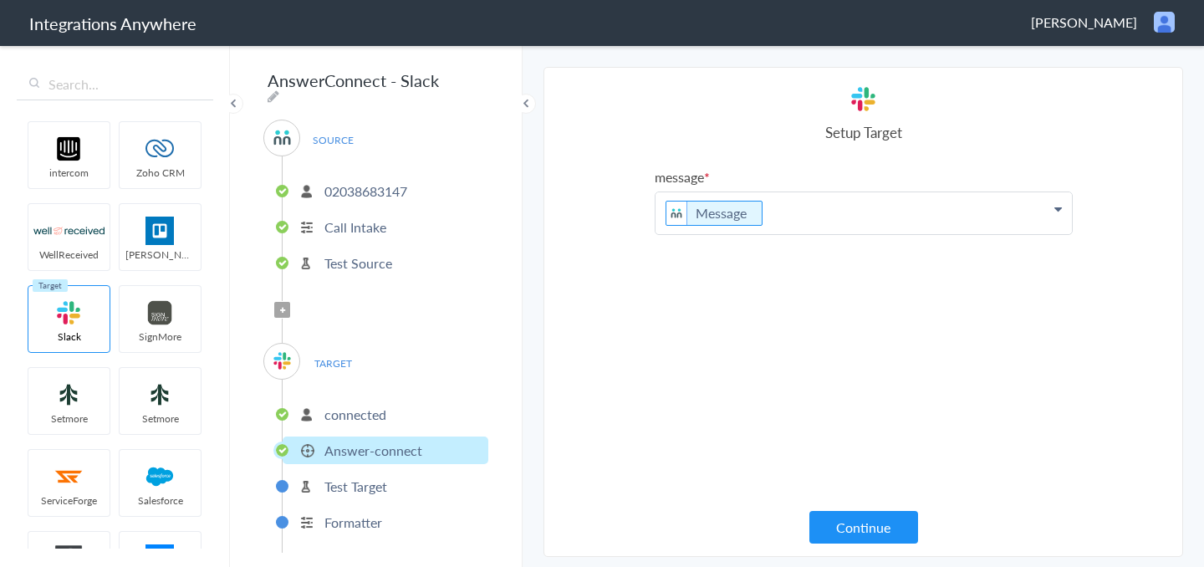
click at [789, 229] on p "Message" at bounding box center [864, 213] width 416 height 42
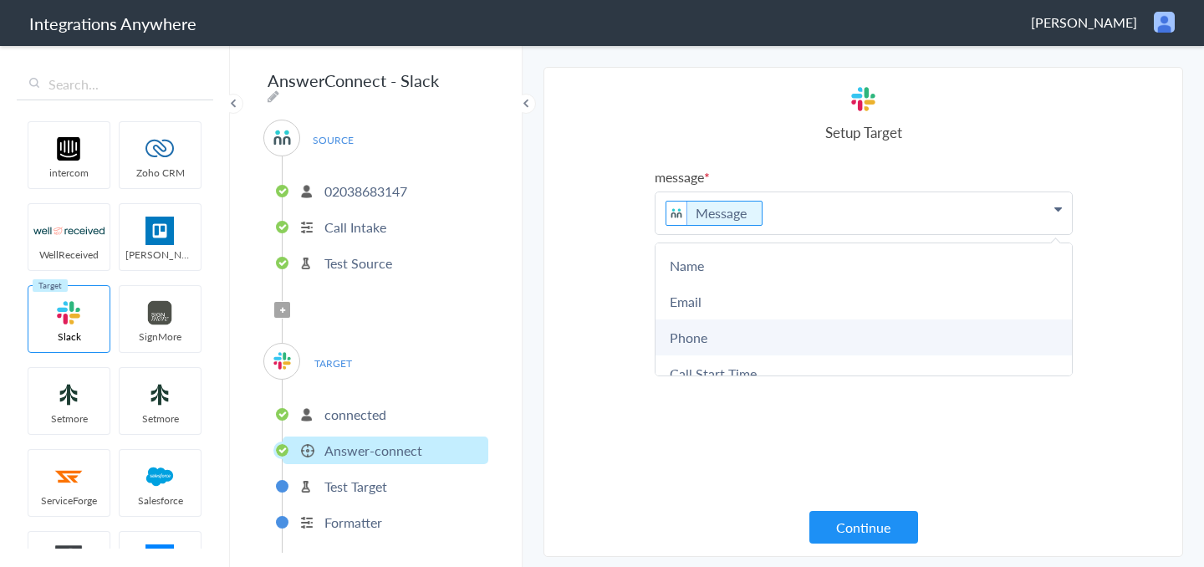
click at [740, 335] on link "Phone" at bounding box center [864, 337] width 416 height 36
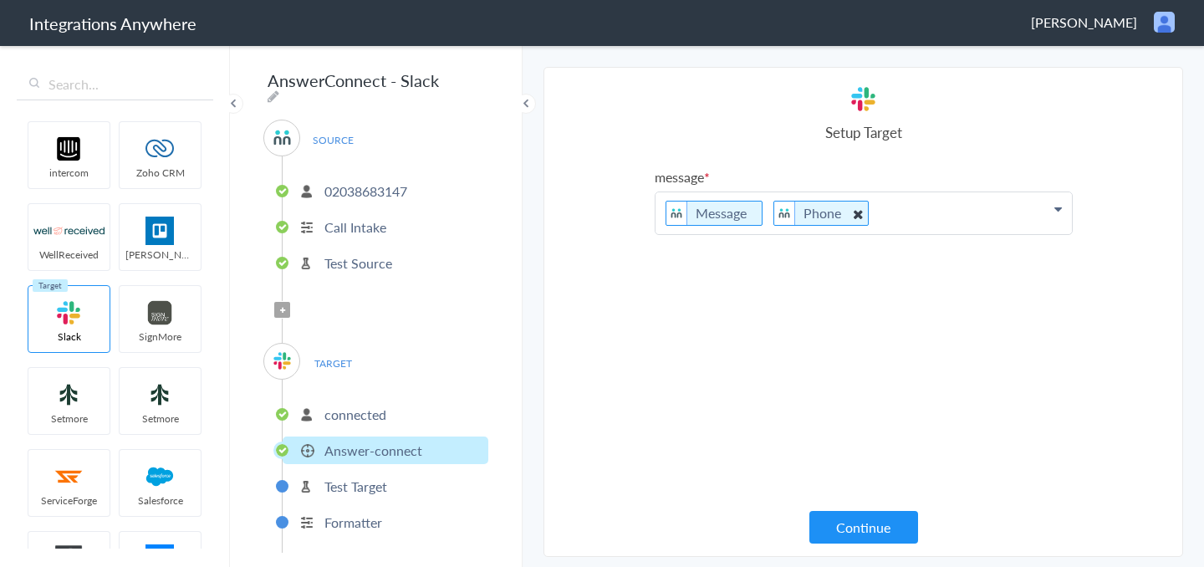
click at [774, 208] on img at bounding box center [784, 213] width 21 height 23
click at [774, 212] on li "Phone" at bounding box center [821, 213] width 95 height 25
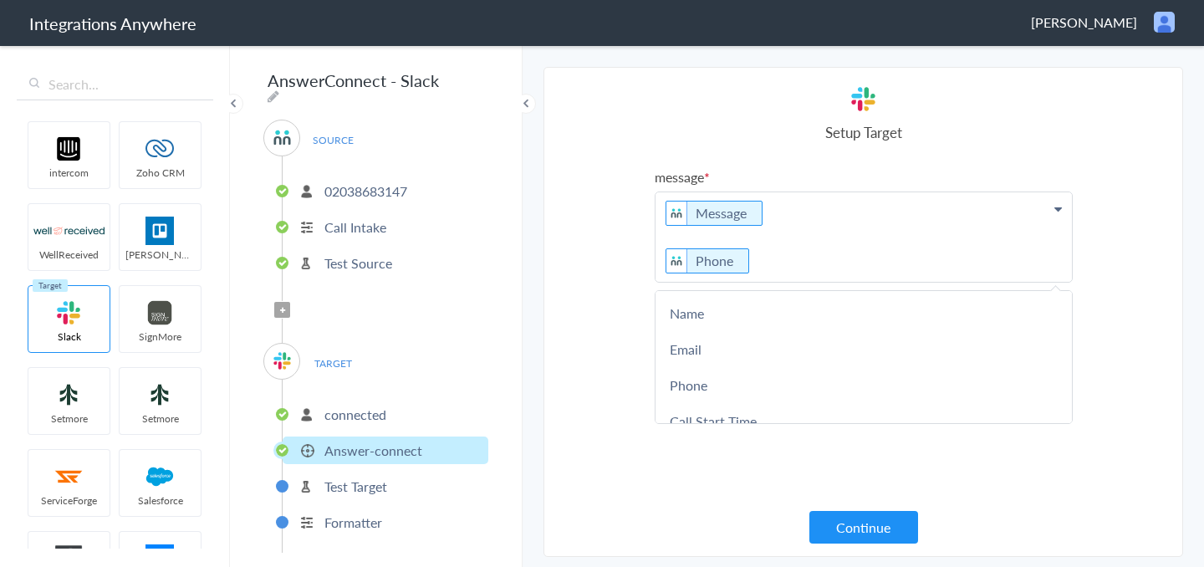
click at [846, 515] on button "Continue" at bounding box center [864, 527] width 109 height 33
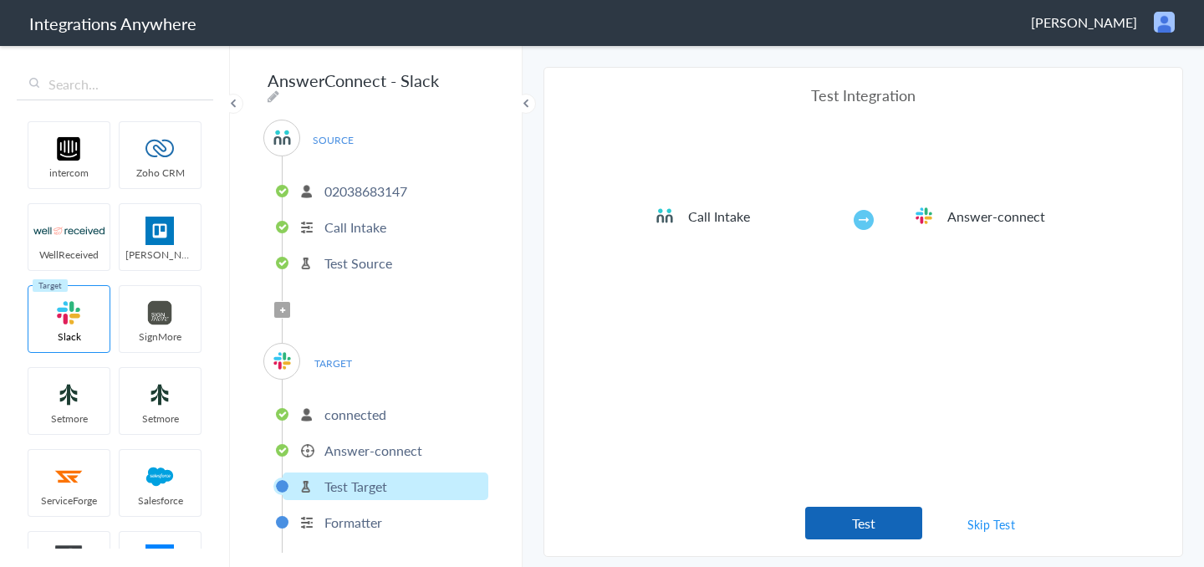
click at [853, 527] on button "Test" at bounding box center [863, 523] width 117 height 33
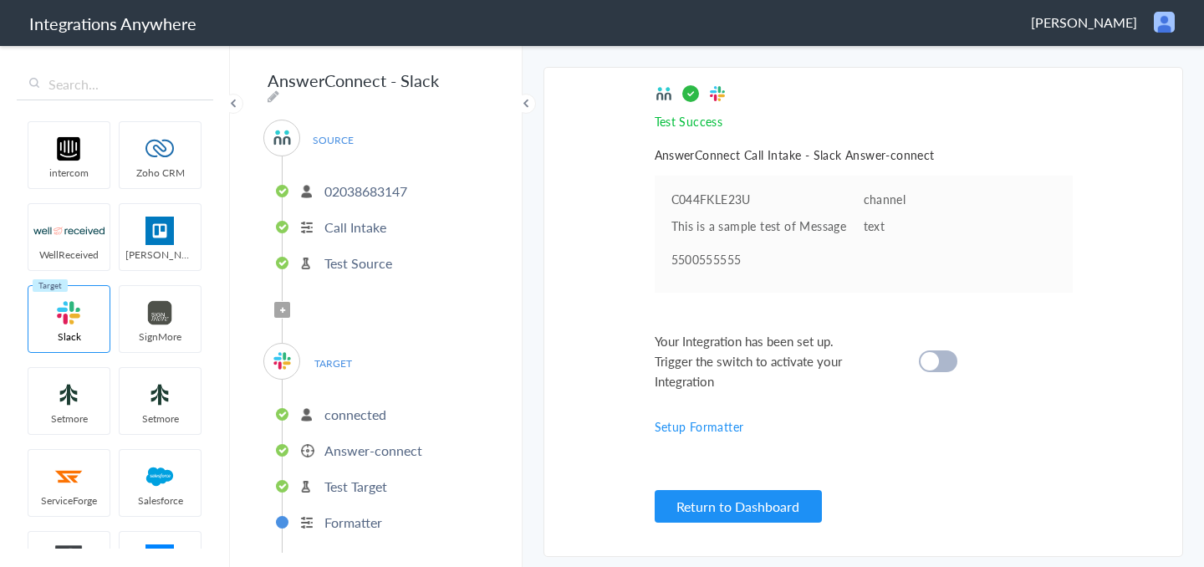
click at [773, 527] on div "Test Success Invalid data for email AnswerConnect Call Intake - Slack Answer-co…" at bounding box center [864, 311] width 418 height 455
click at [748, 491] on button "Return to Dashboard" at bounding box center [738, 506] width 167 height 33
click at [938, 361] on div at bounding box center [938, 361] width 38 height 22
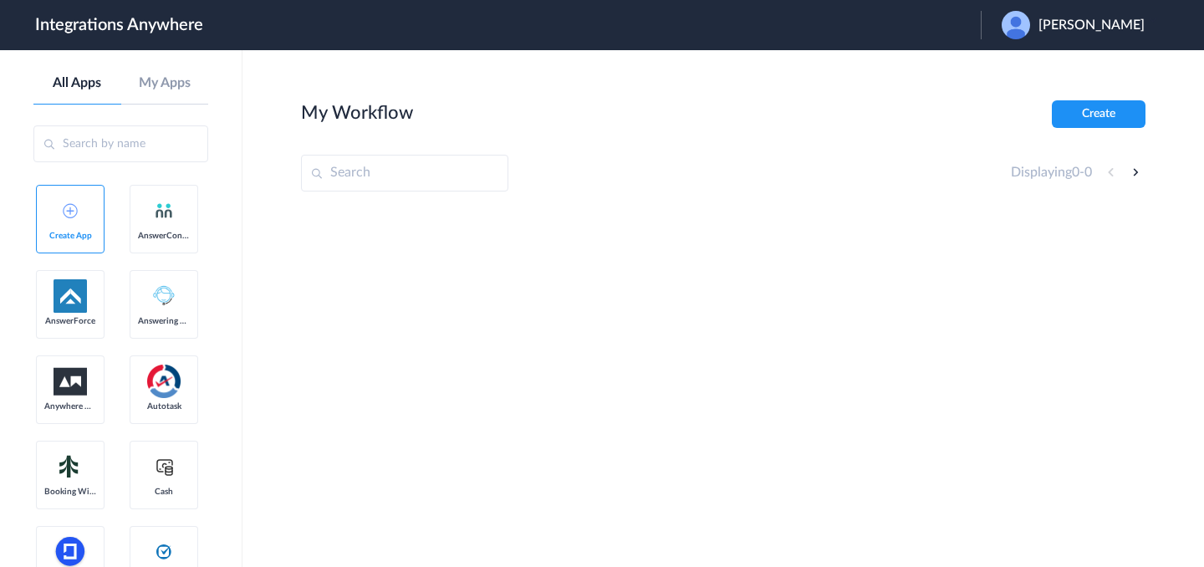
click at [1135, 22] on span "[PERSON_NAME]" at bounding box center [1092, 26] width 106 height 16
click at [1029, 71] on link "Logout" at bounding box center [1011, 68] width 35 height 12
click at [1125, 33] on div "hannah Dempsey" at bounding box center [1082, 25] width 160 height 28
click at [1083, 73] on li "Logout" at bounding box center [1071, 68] width 181 height 31
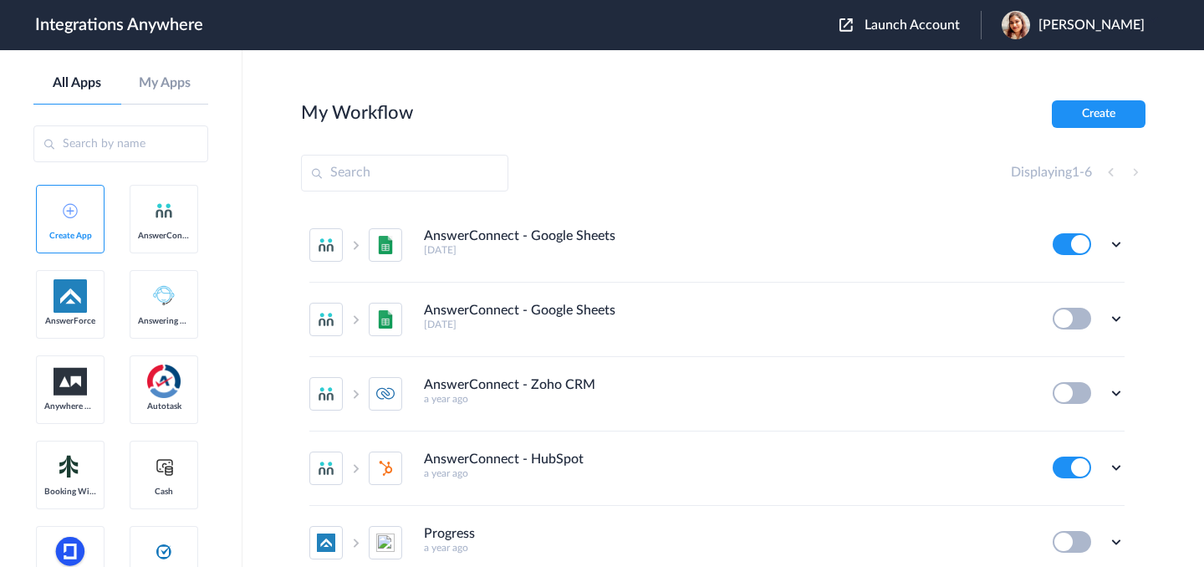
click at [892, 30] on span "Launch Account" at bounding box center [912, 24] width 95 height 13
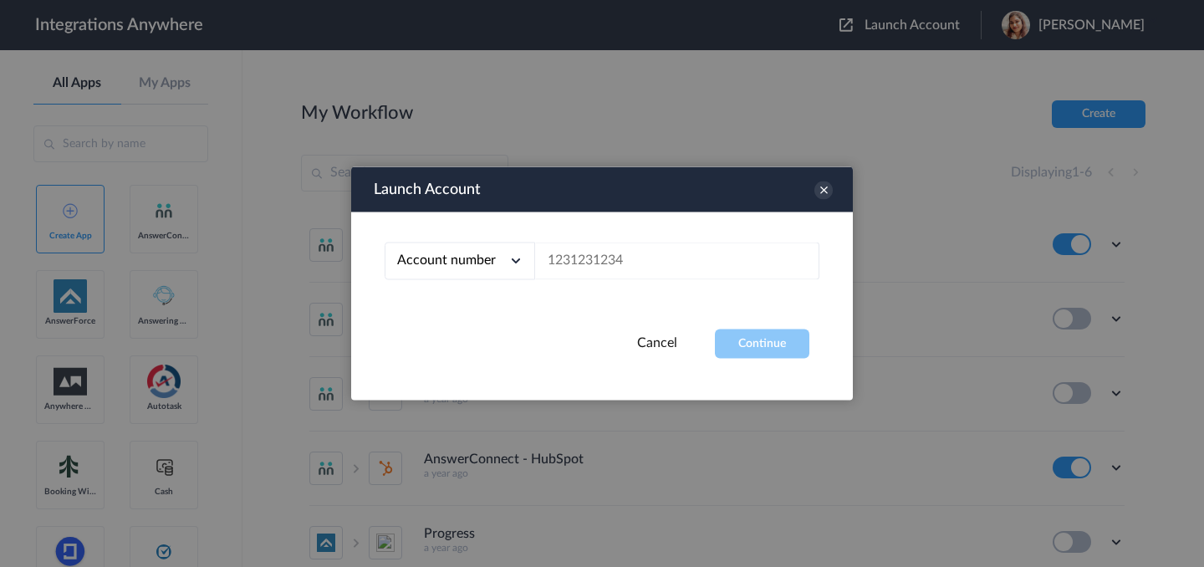
click at [616, 236] on div "Account number Account number Email address" at bounding box center [602, 270] width 502 height 117
click at [596, 262] on input "text" at bounding box center [677, 262] width 284 height 38
paste input "02038683147"
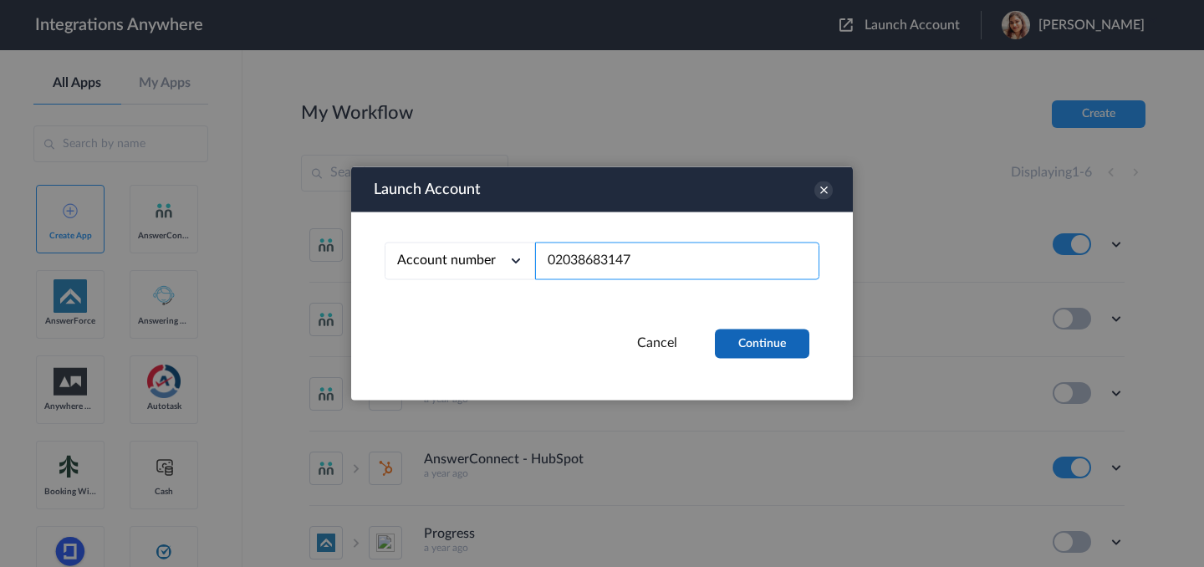
type input "02038683147"
click at [767, 342] on button "Continue" at bounding box center [762, 344] width 95 height 29
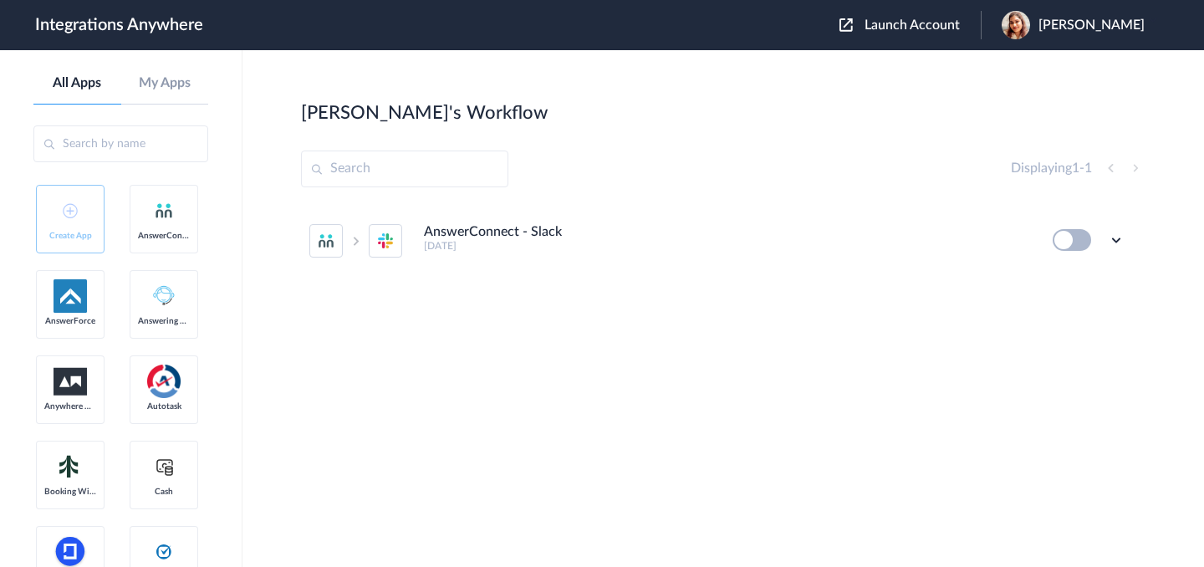
click at [1087, 247] on button at bounding box center [1072, 240] width 38 height 22
click at [1070, 243] on button at bounding box center [1072, 240] width 38 height 22
click at [1080, 243] on button at bounding box center [1072, 240] width 38 height 22
click at [1109, 242] on icon at bounding box center [1116, 240] width 17 height 17
click at [1071, 289] on li "Edit" at bounding box center [1070, 278] width 109 height 31
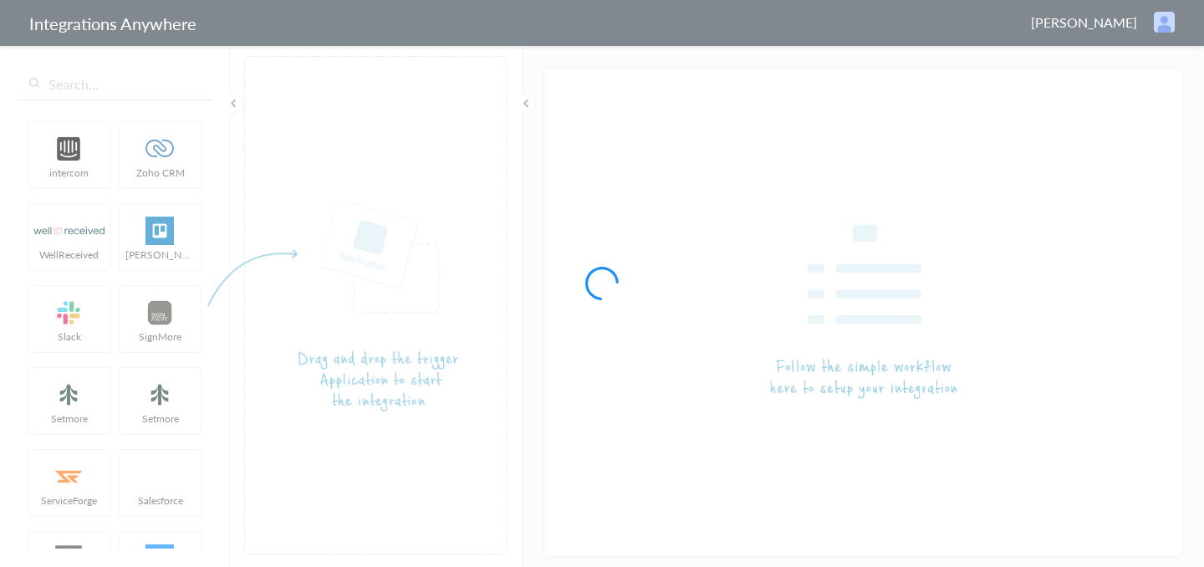
type input "AnswerConnect - Slack"
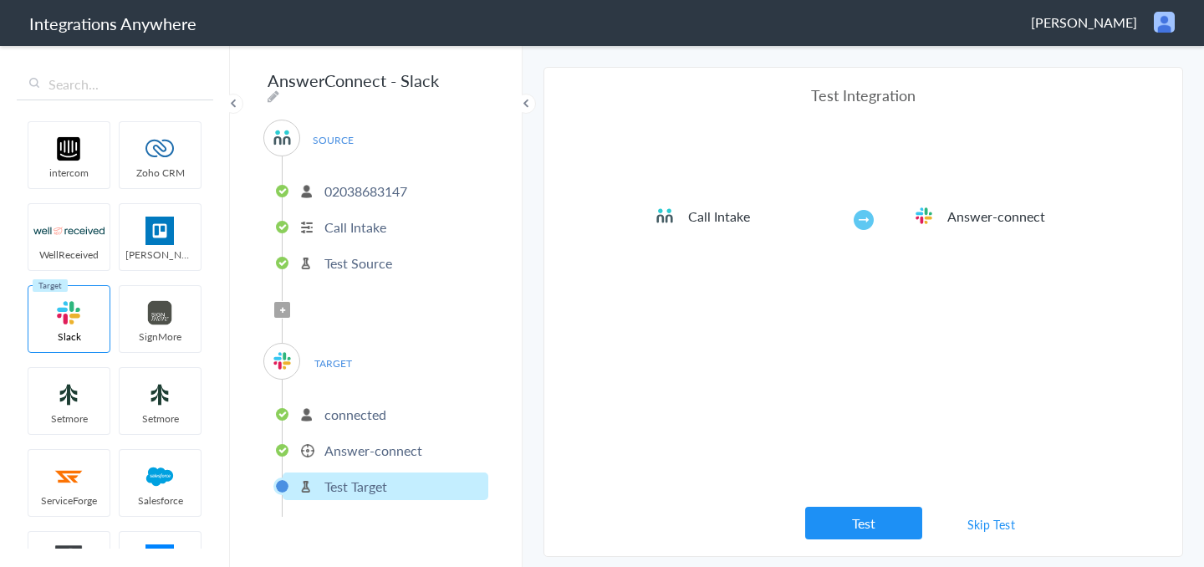
click at [361, 182] on p "02038683147" at bounding box center [365, 190] width 83 height 19
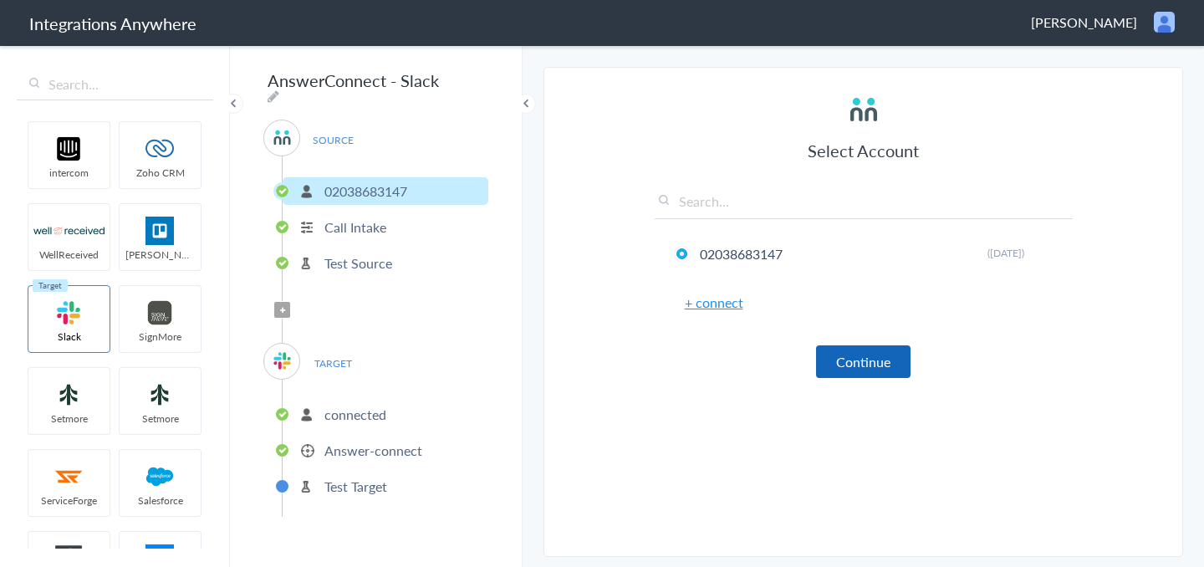
click at [854, 362] on button "Continue" at bounding box center [863, 361] width 95 height 33
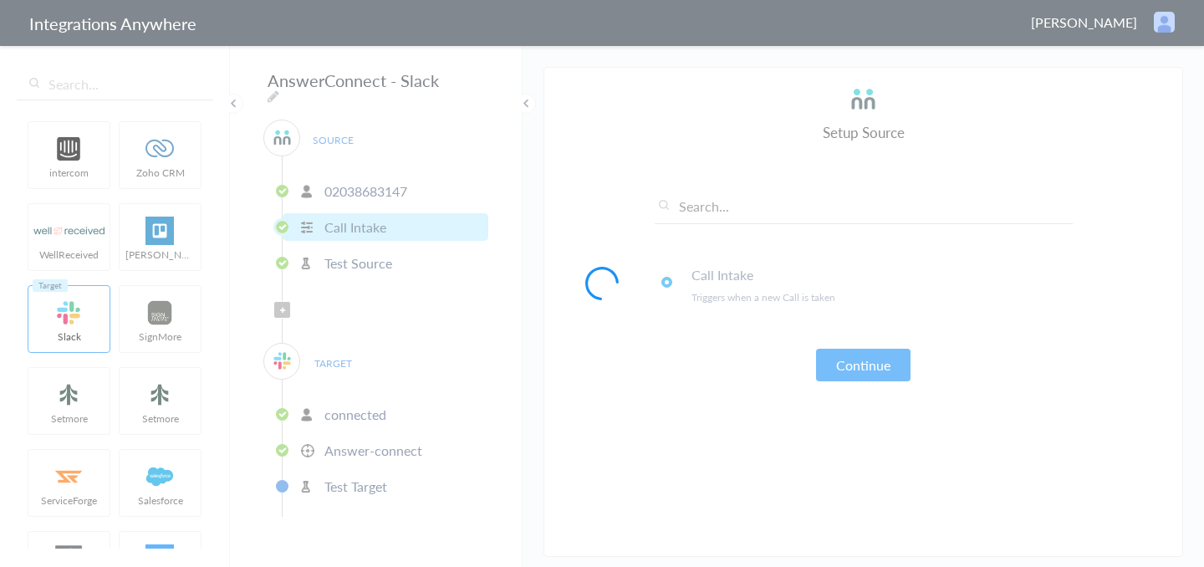
click at [861, 360] on div at bounding box center [602, 283] width 1204 height 567
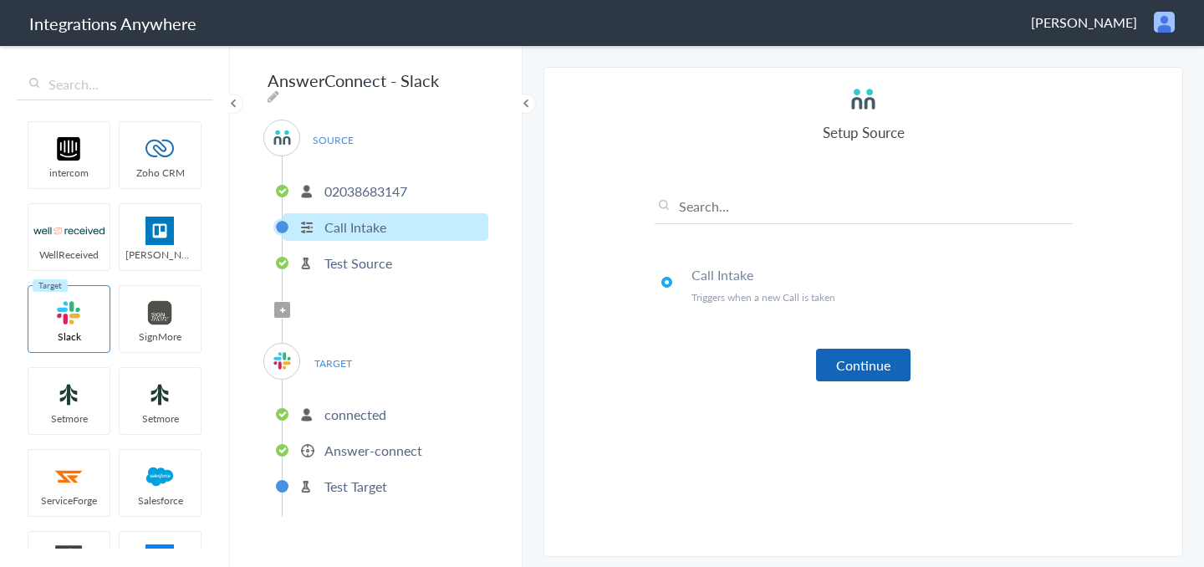
click at [862, 360] on button "Continue" at bounding box center [863, 365] width 95 height 33
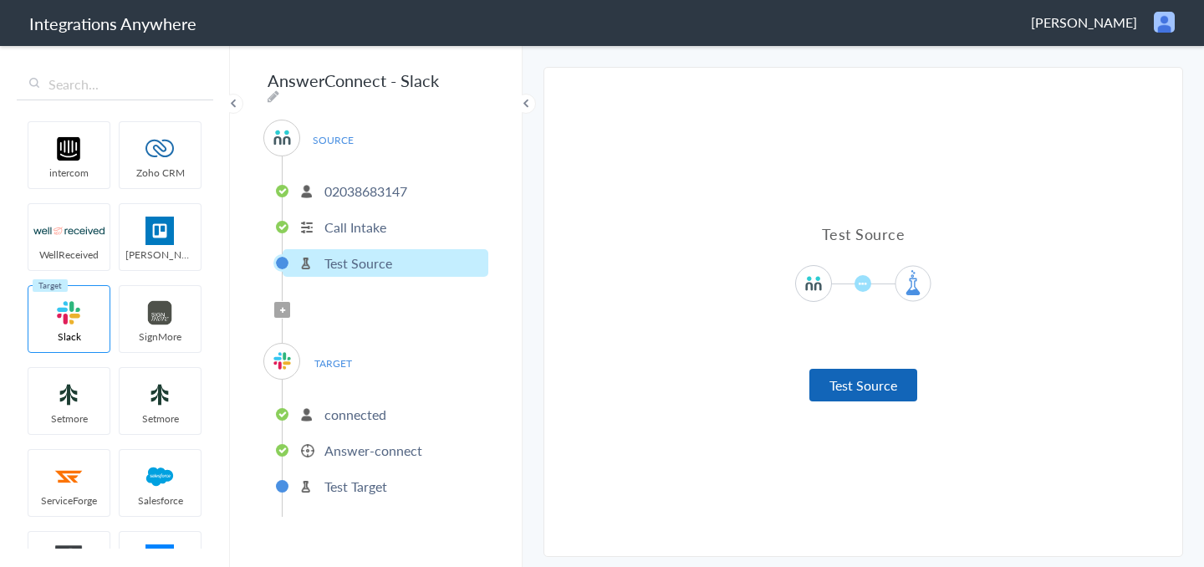
click at [864, 372] on button "Test Source" at bounding box center [864, 385] width 108 height 33
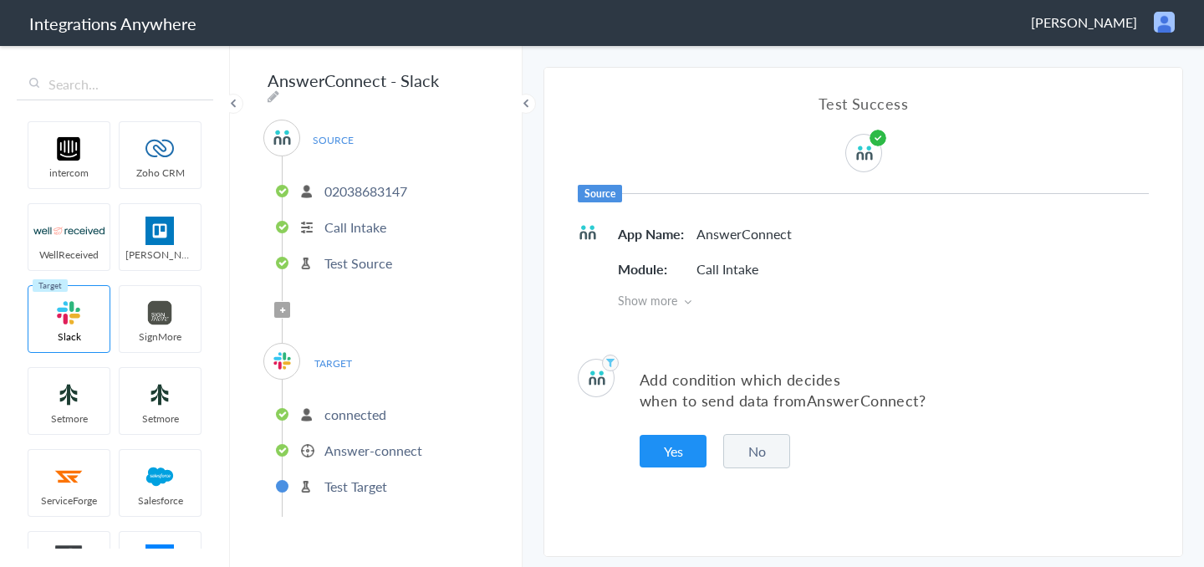
click at [766, 447] on button "No" at bounding box center [756, 451] width 67 height 34
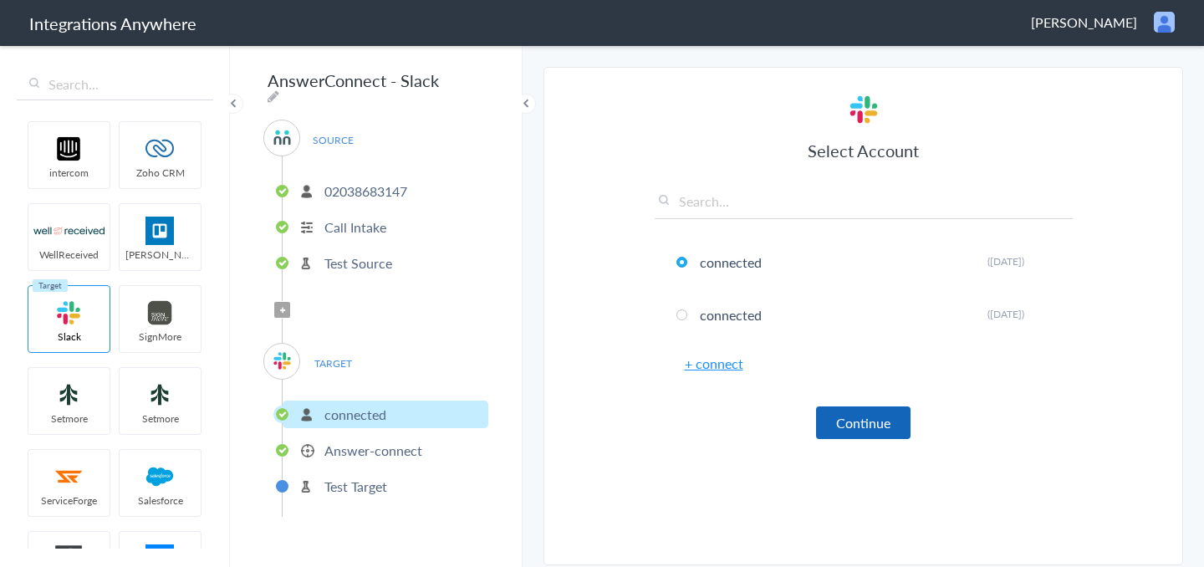
click at [832, 430] on button "Continue" at bounding box center [863, 422] width 95 height 33
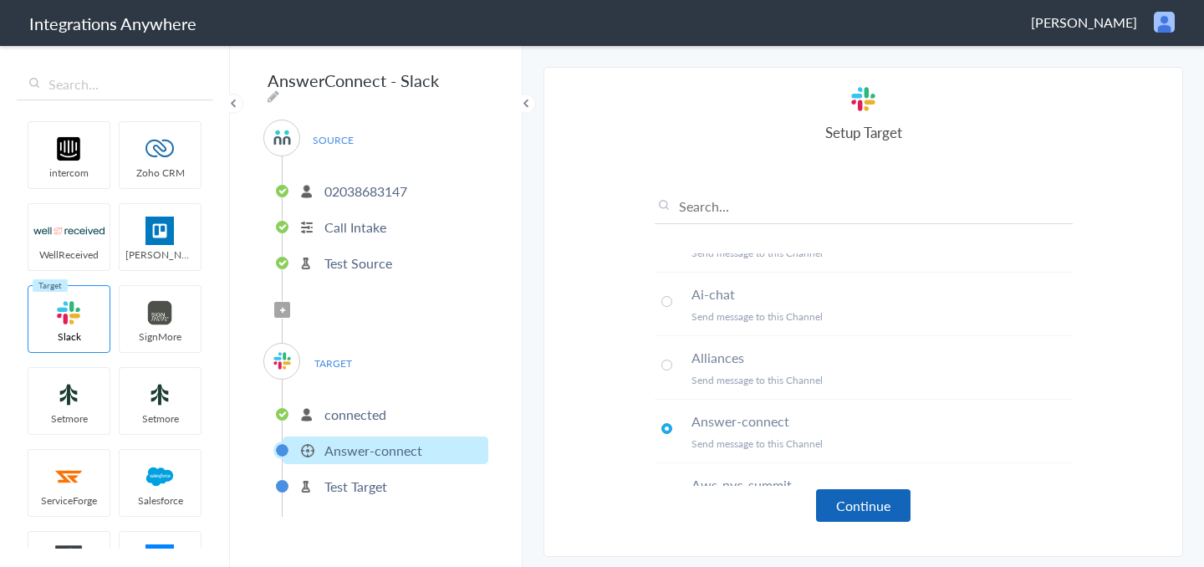
scroll to position [109, 0]
click at [897, 499] on button "Continue" at bounding box center [863, 505] width 95 height 33
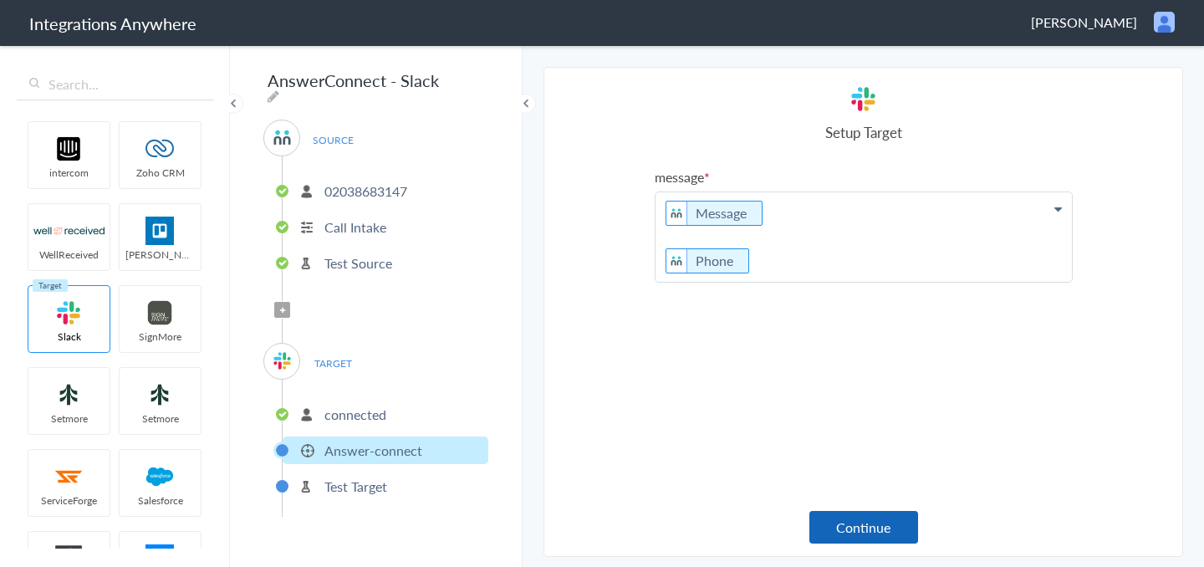
click at [884, 511] on button "Continue" at bounding box center [864, 527] width 109 height 33
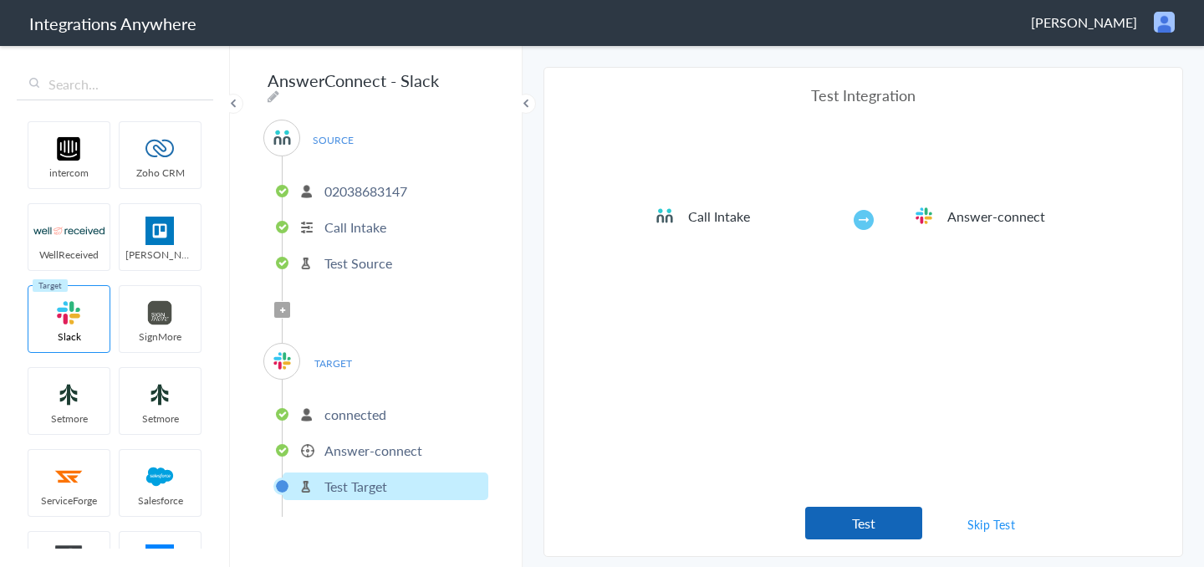
click at [886, 510] on button "Test" at bounding box center [863, 523] width 117 height 33
